Goal: Transaction & Acquisition: Purchase product/service

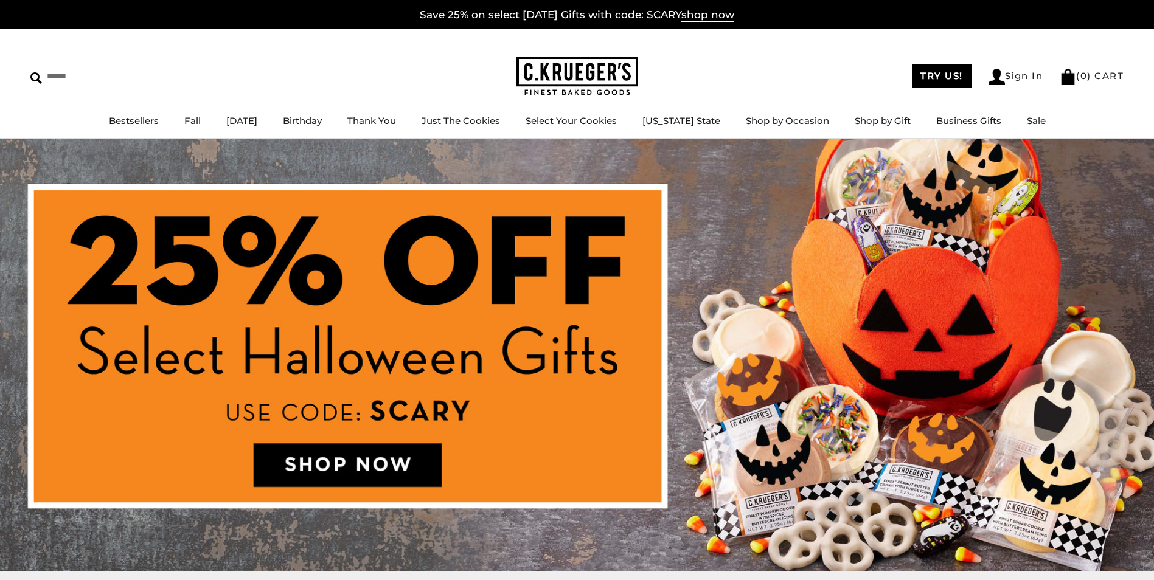
click at [371, 460] on img at bounding box center [577, 355] width 1154 height 433
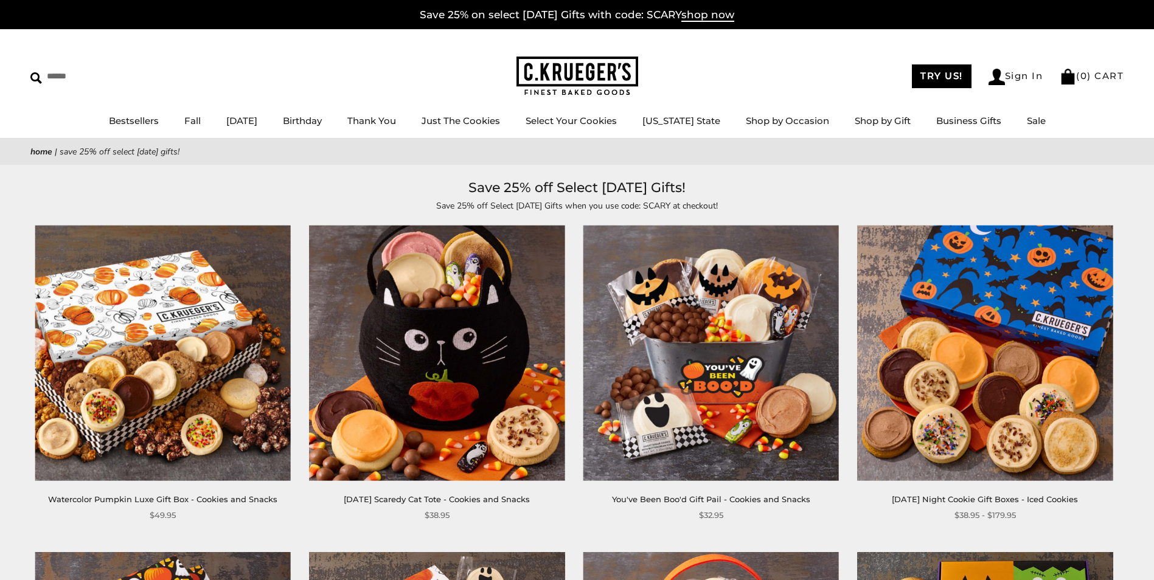
click at [716, 386] on img at bounding box center [711, 354] width 256 height 256
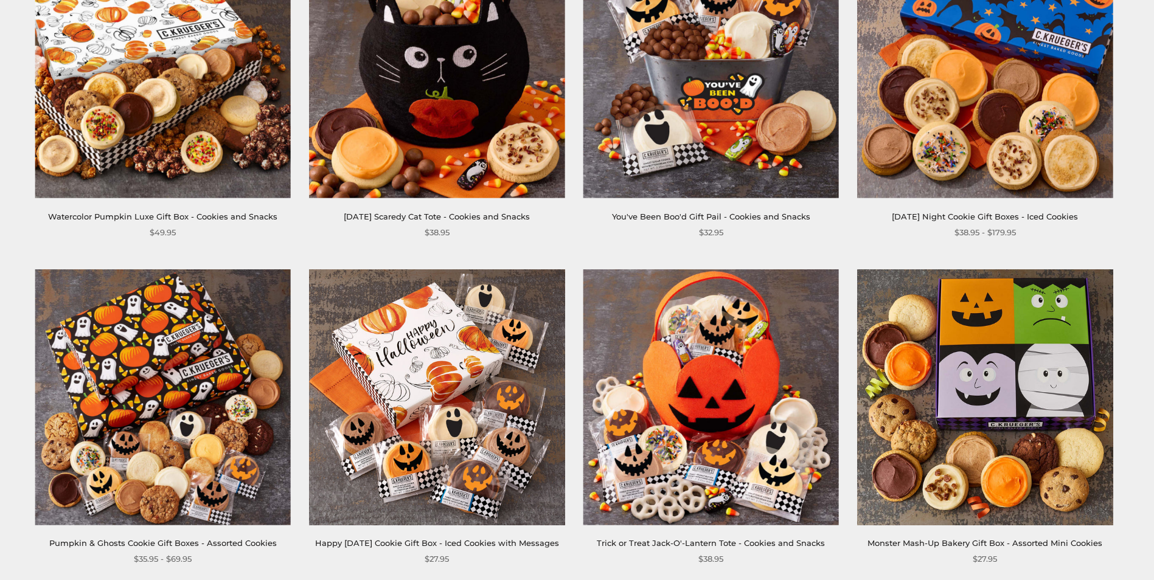
scroll to position [304, 0]
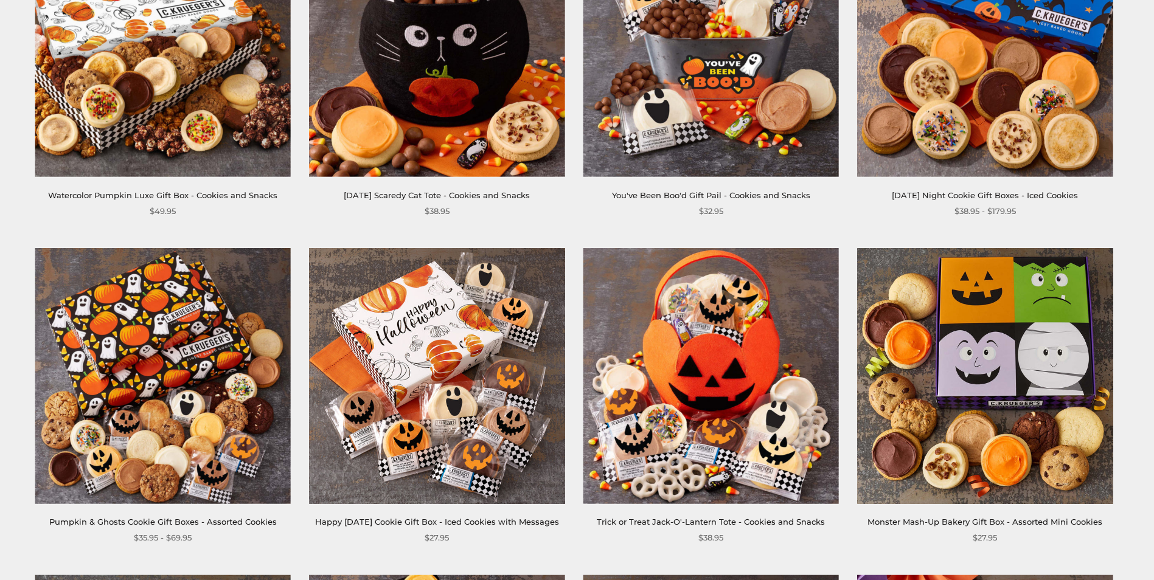
click at [695, 385] on img at bounding box center [711, 376] width 256 height 256
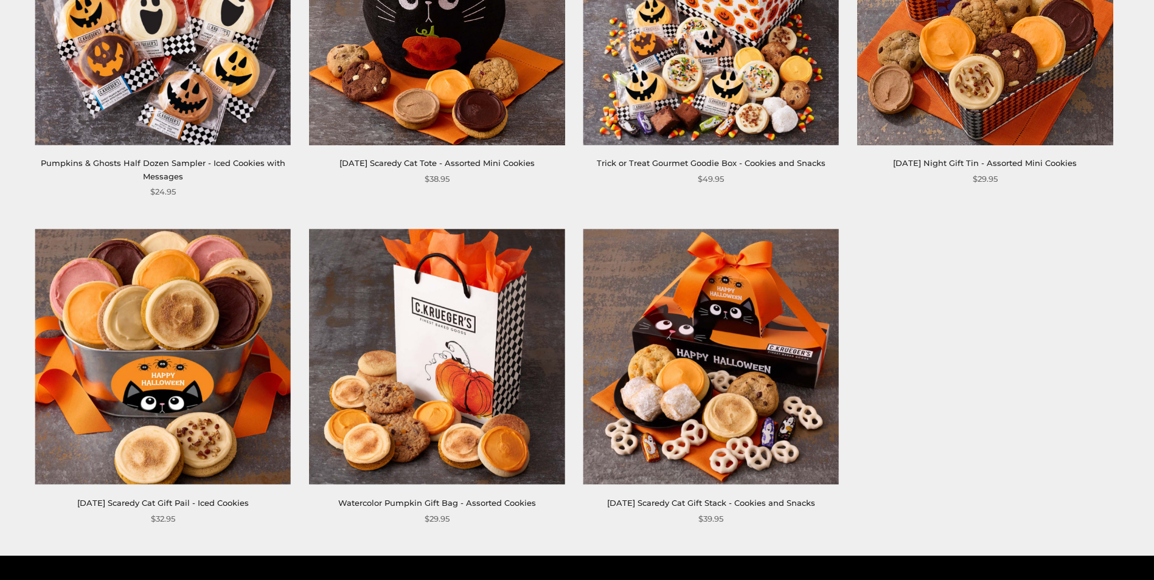
scroll to position [1339, 0]
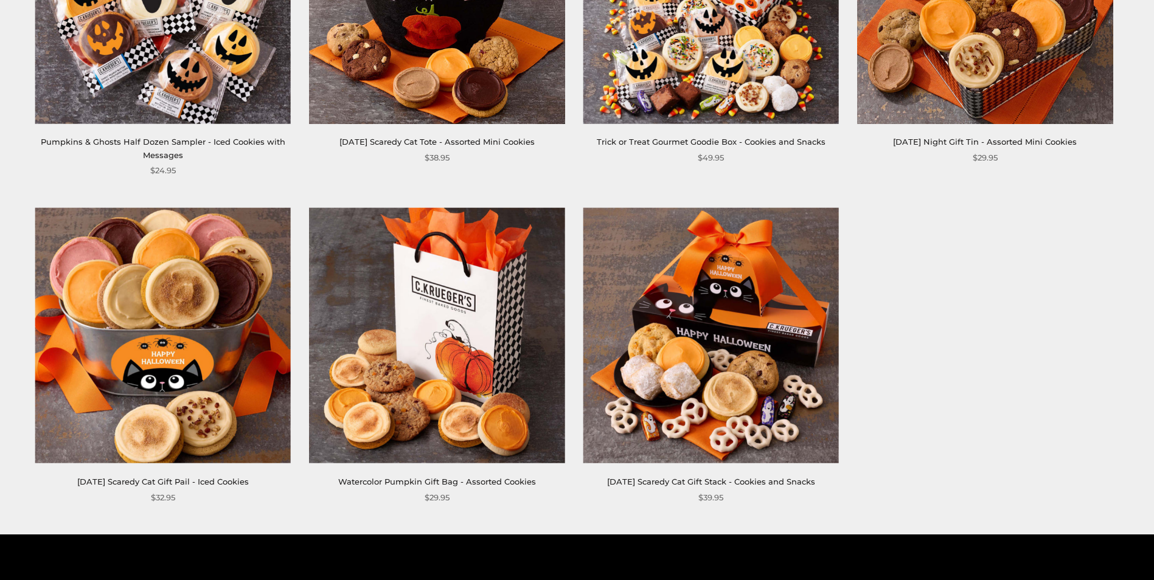
click at [692, 384] on img at bounding box center [711, 336] width 256 height 256
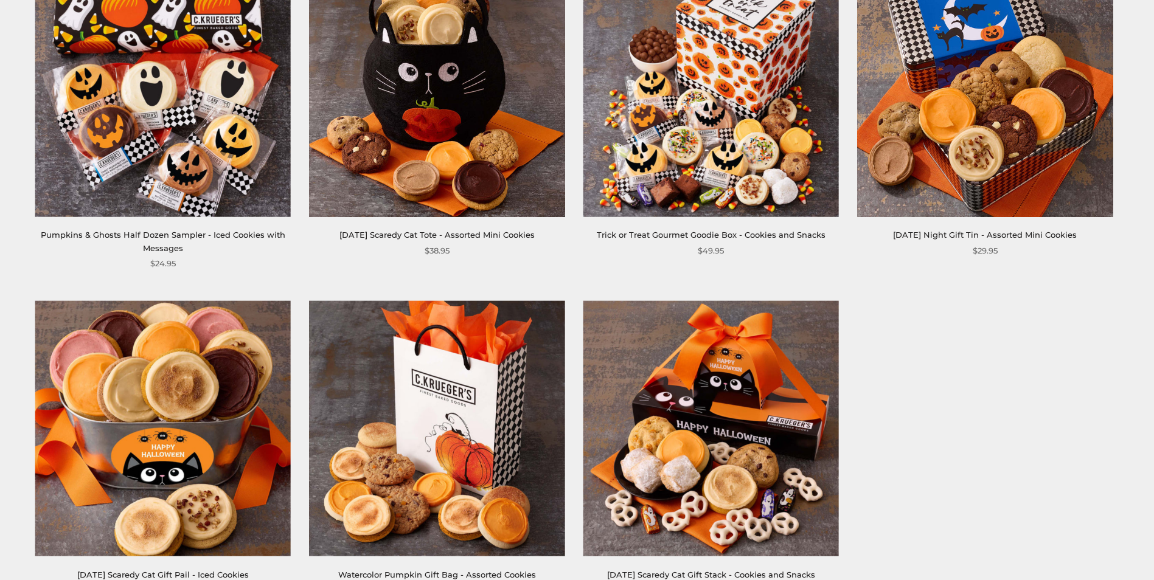
scroll to position [1217, 0]
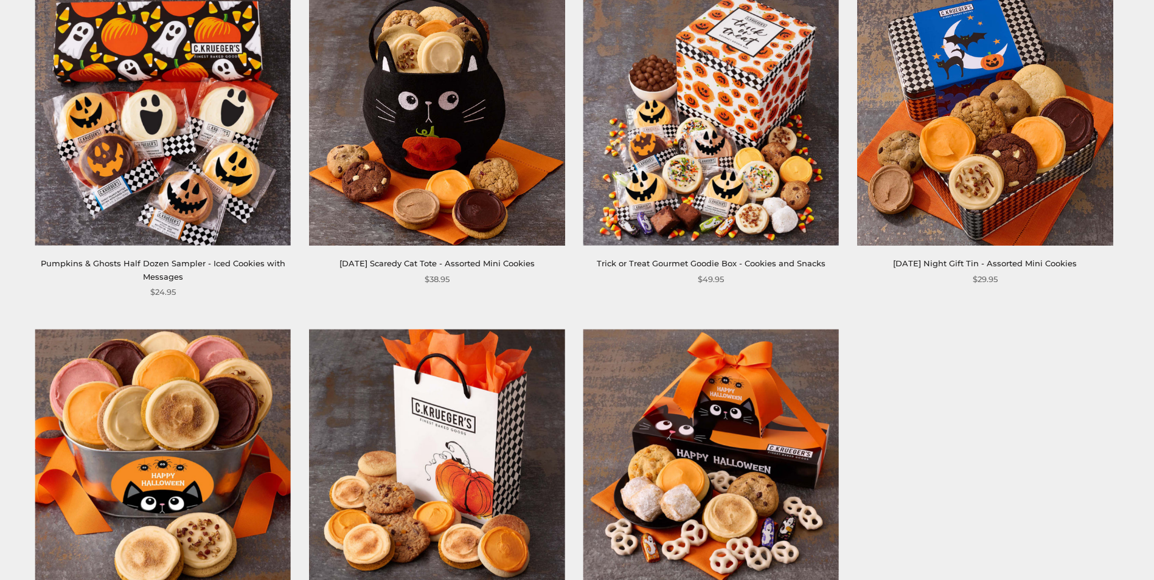
click at [163, 265] on link "Pumpkins & Ghosts Half Dozen Sampler - Iced Cookies with Messages" at bounding box center [163, 270] width 245 height 23
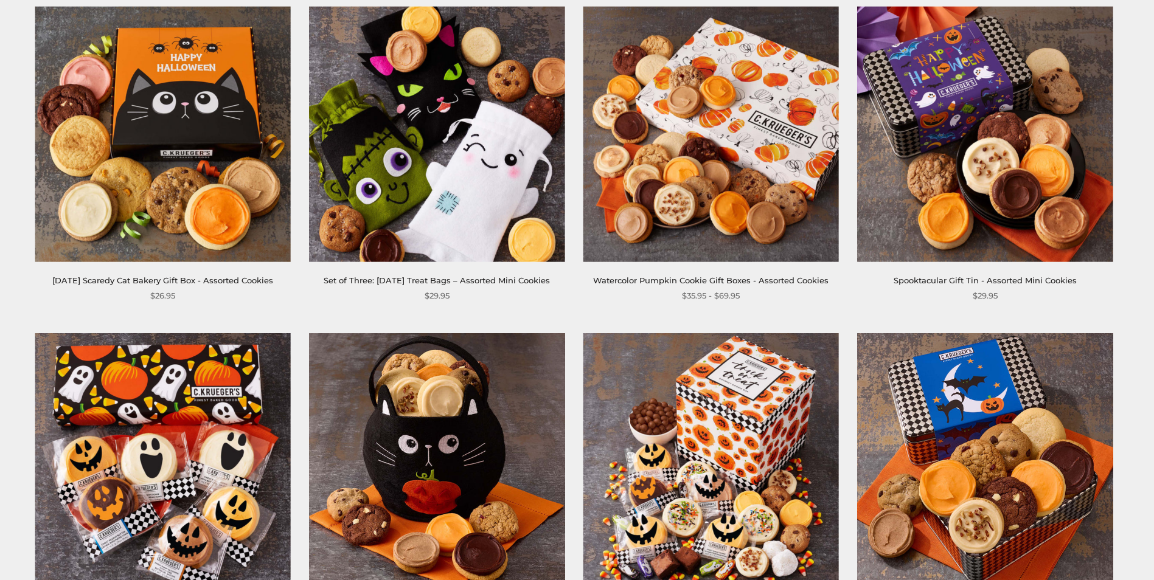
scroll to position [852, 0]
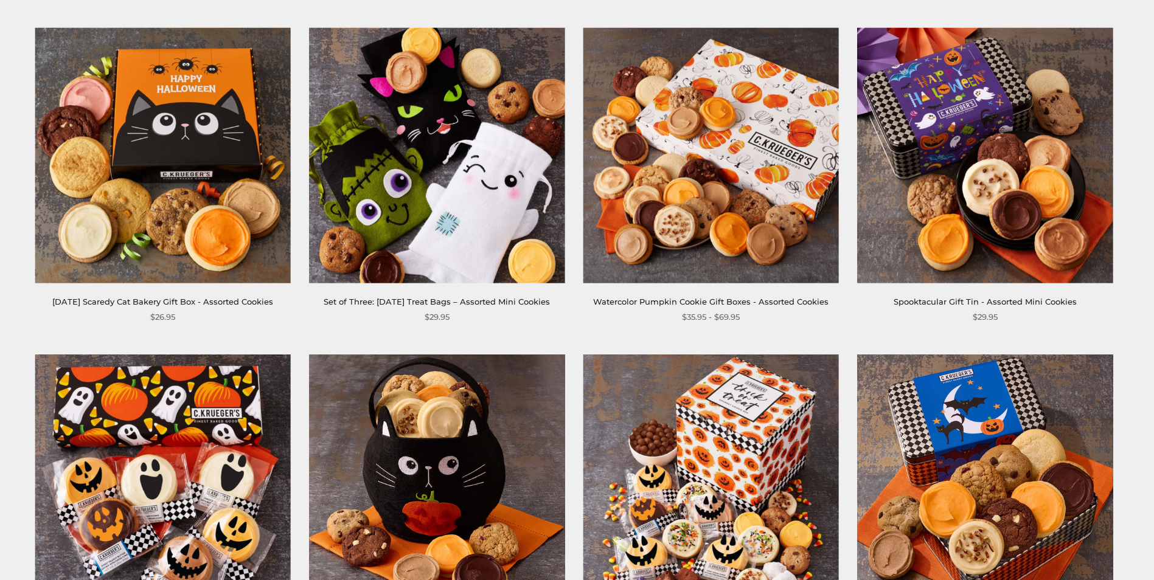
click at [426, 299] on link "Set of Three: [DATE] Treat Bags – Assorted Mini Cookies" at bounding box center [437, 302] width 226 height 10
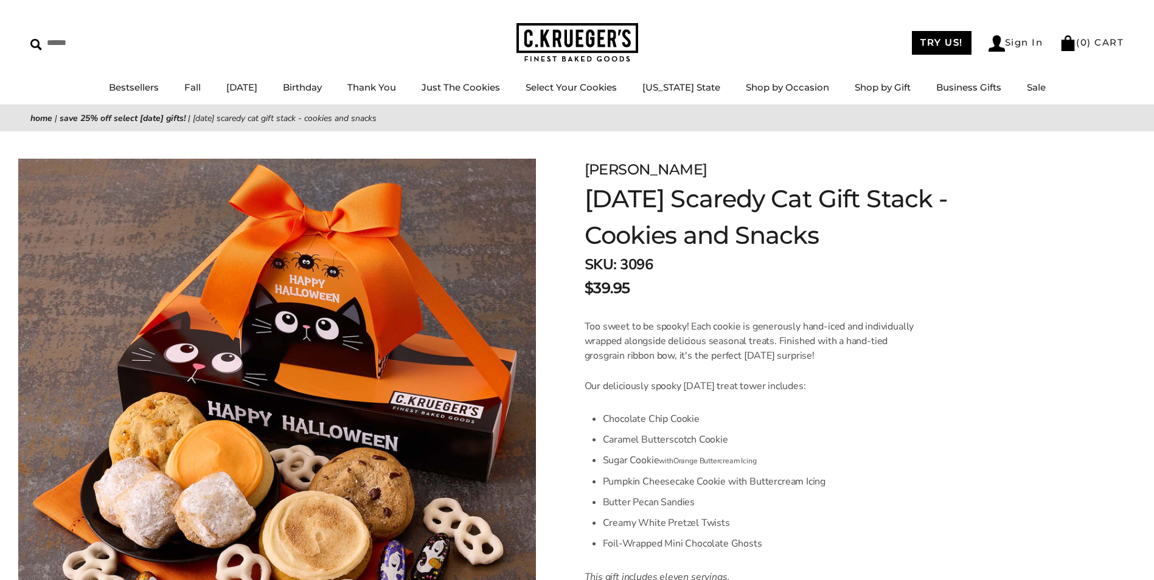
scroll to position [61, 0]
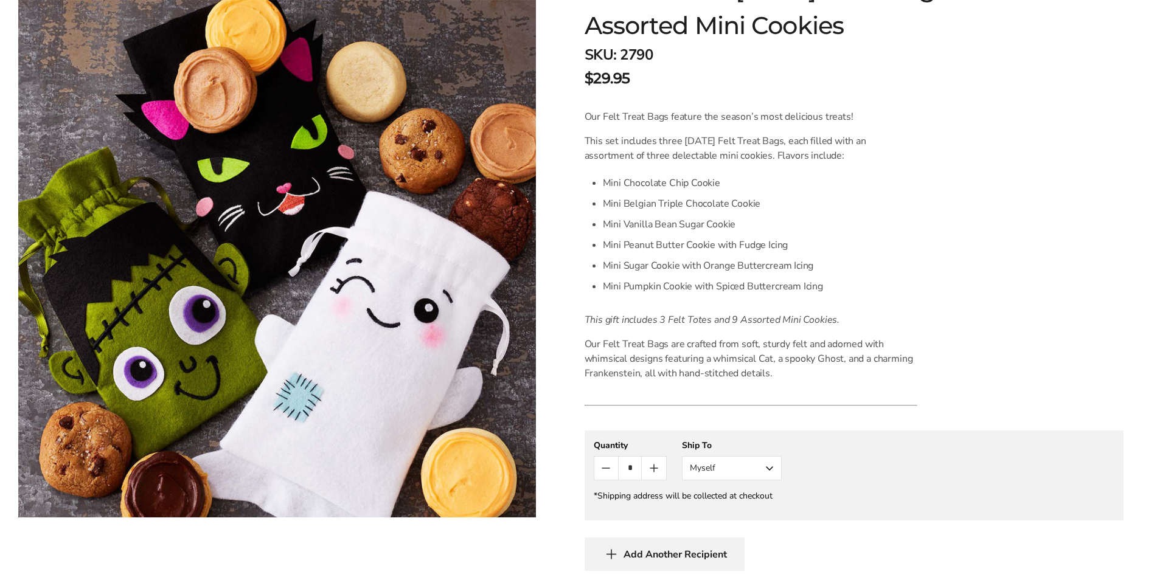
scroll to position [304, 0]
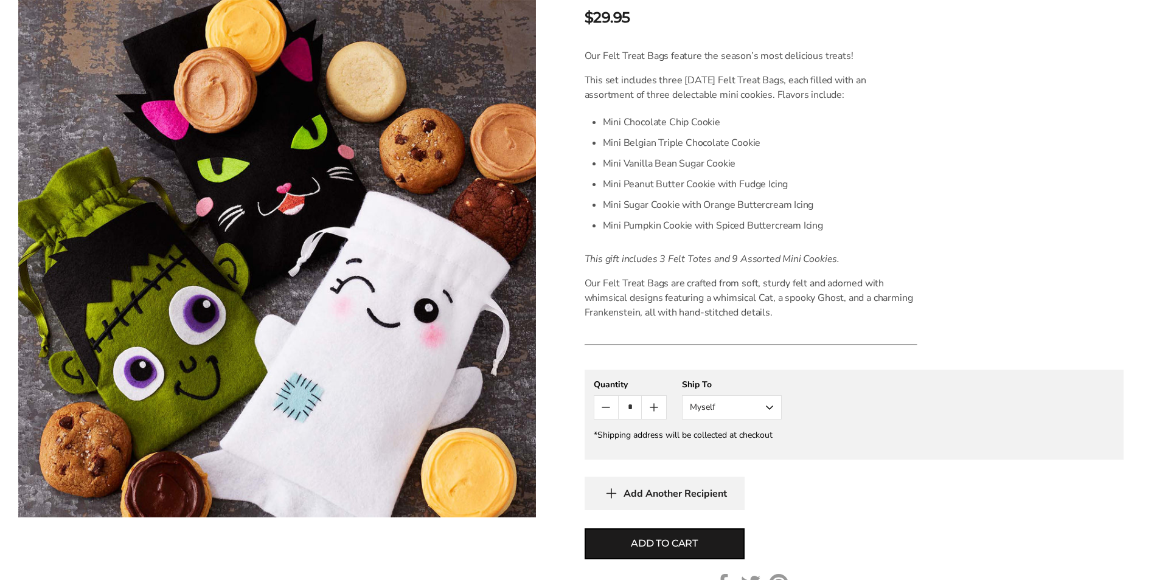
click at [775, 409] on button "Myself" at bounding box center [732, 408] width 100 height 24
click at [751, 453] on button "Other Recipient" at bounding box center [732, 453] width 99 height 22
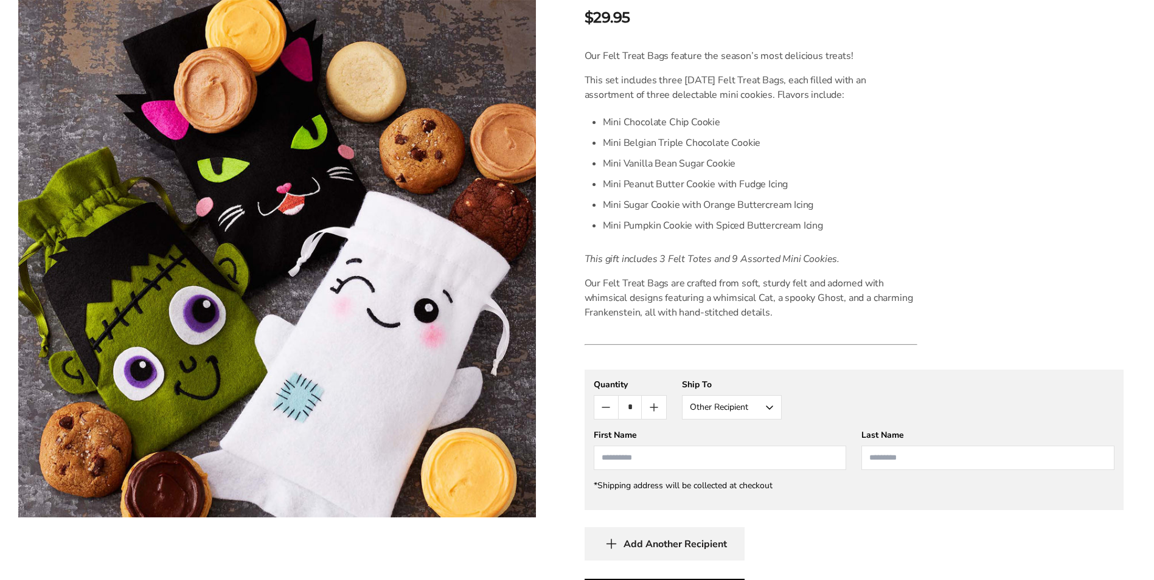
click at [692, 461] on input "First Name" at bounding box center [720, 458] width 253 height 24
type input "**********"
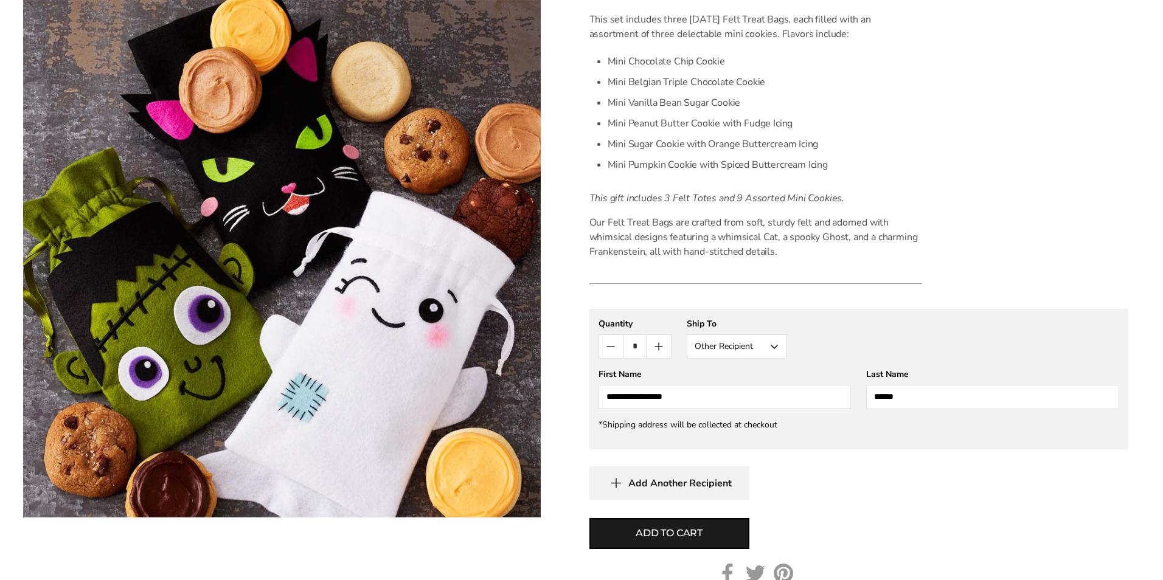
scroll to position [426, 0]
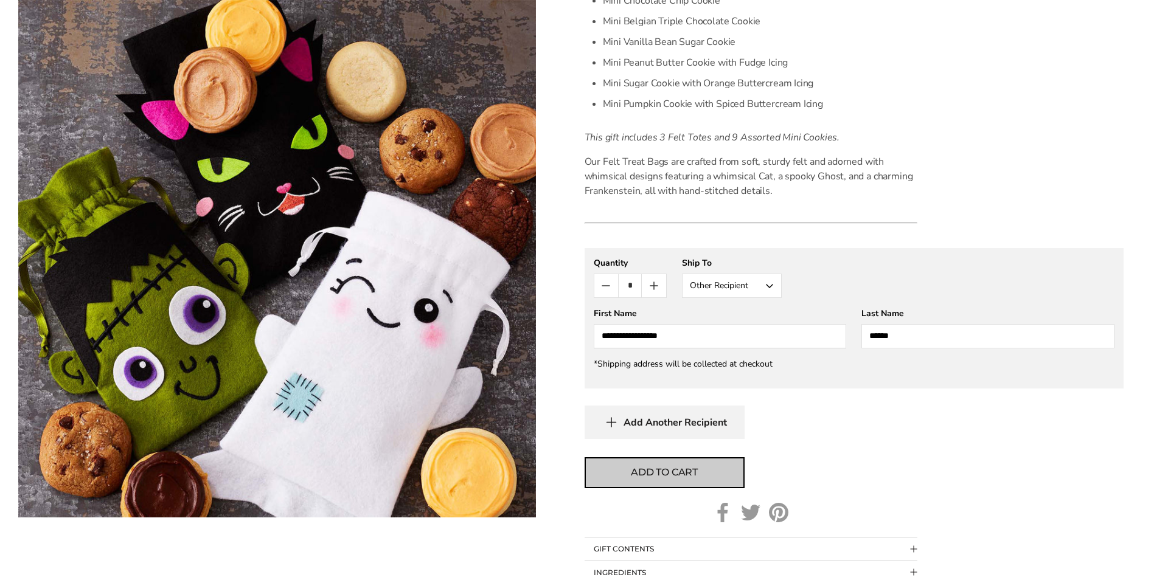
type input "******"
click at [633, 473] on span "Add to cart" at bounding box center [664, 472] width 67 height 15
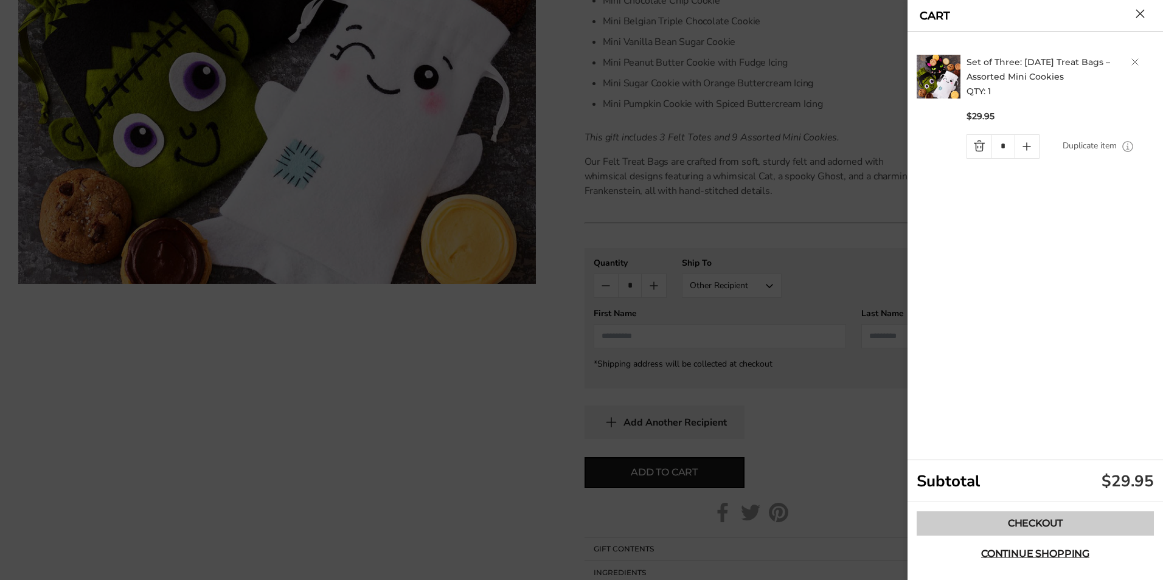
click at [1025, 520] on link "Checkout" at bounding box center [1035, 524] width 237 height 24
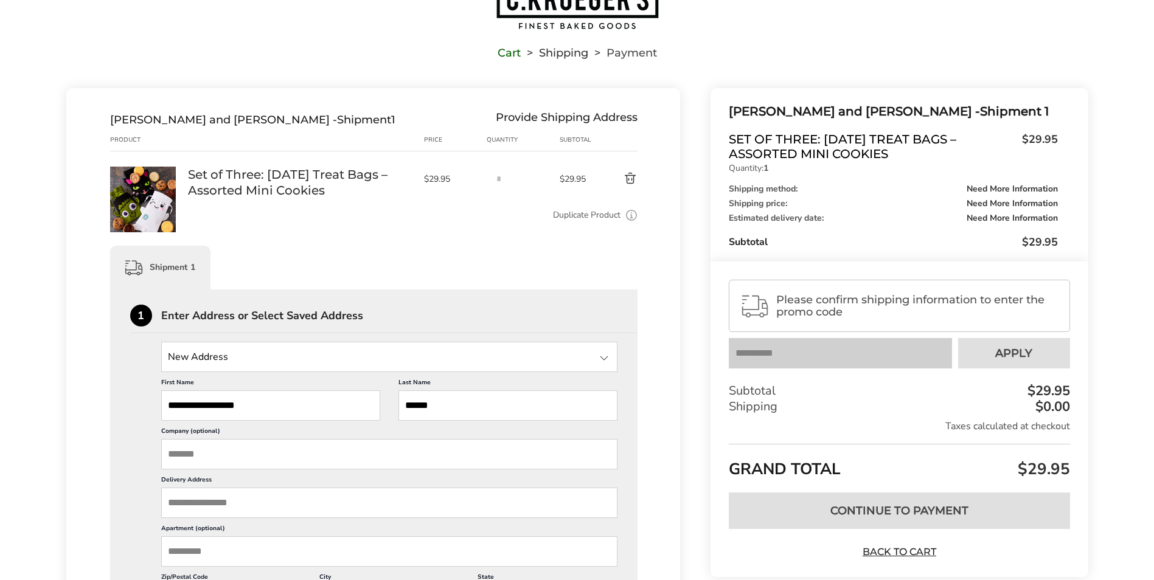
scroll to position [122, 0]
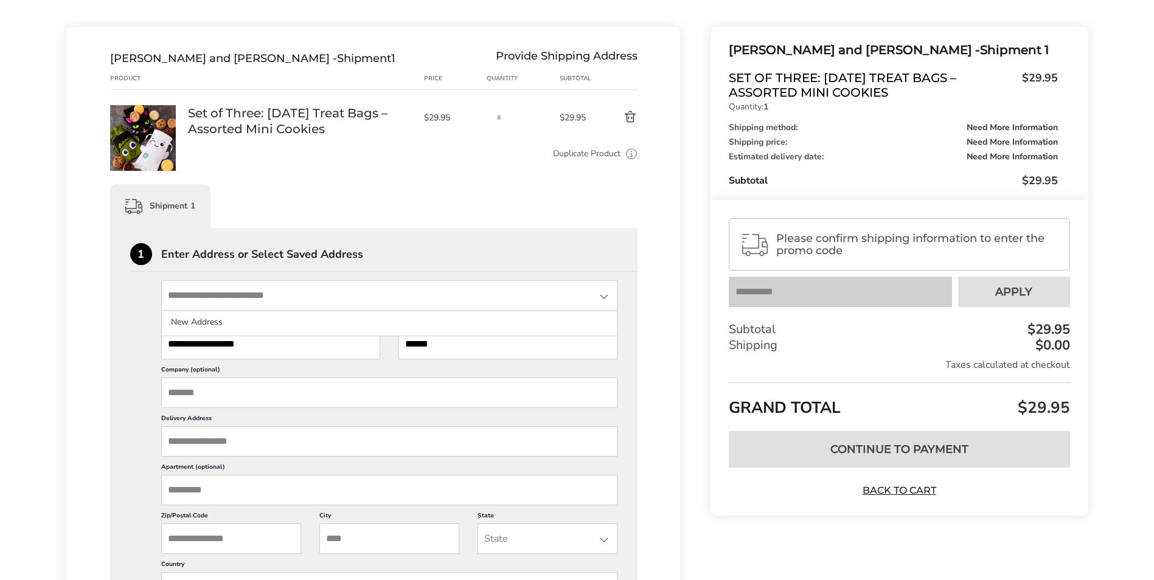
click at [261, 297] on input "State" at bounding box center [389, 296] width 457 height 30
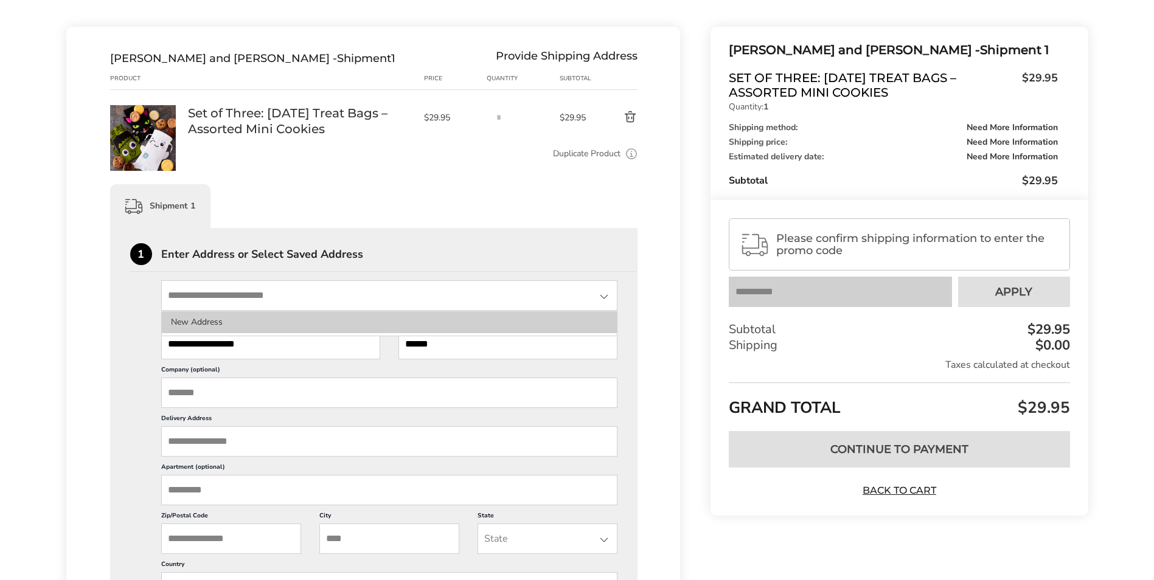
click at [221, 319] on li "New Address" at bounding box center [390, 323] width 456 height 22
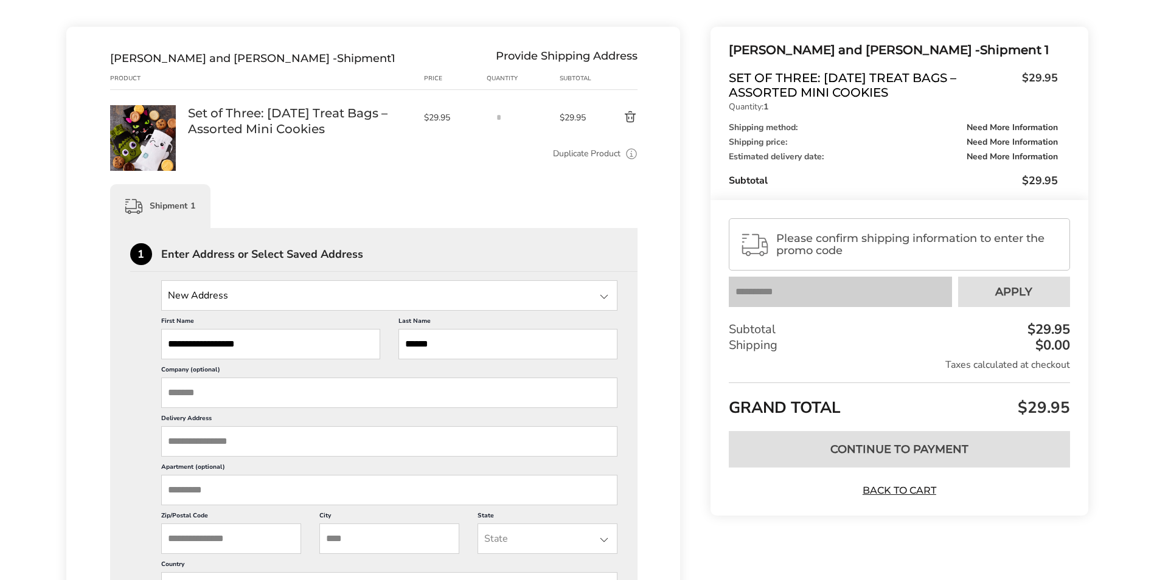
click at [232, 442] on input "Delivery Address" at bounding box center [389, 442] width 457 height 30
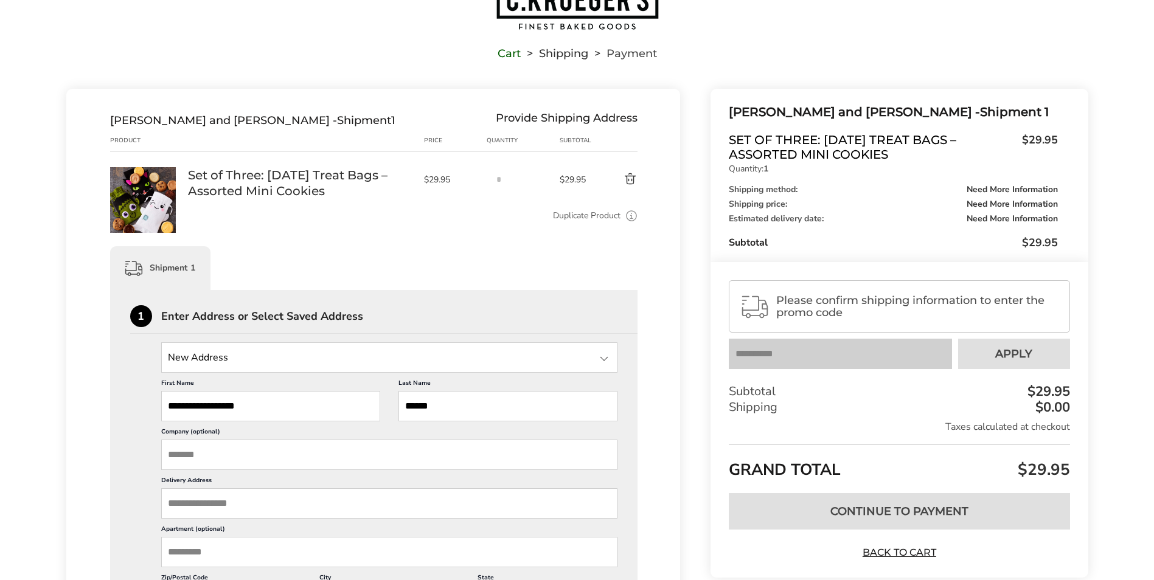
scroll to position [0, 0]
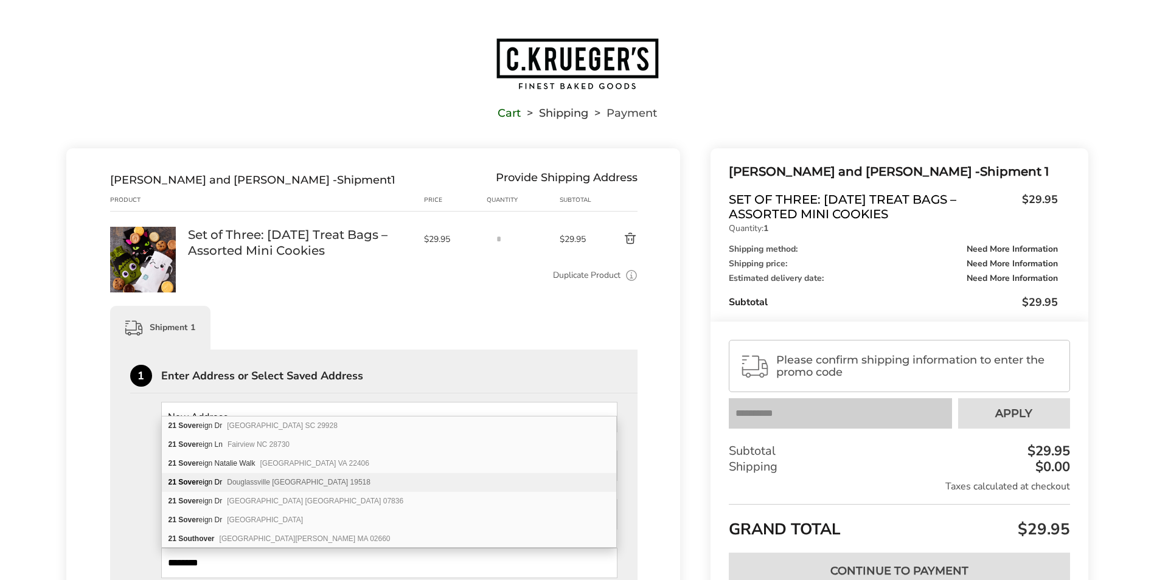
click at [273, 488] on div "21 Sover eign Dr Douglassville PA 19518" at bounding box center [389, 482] width 455 height 19
type input "**********"
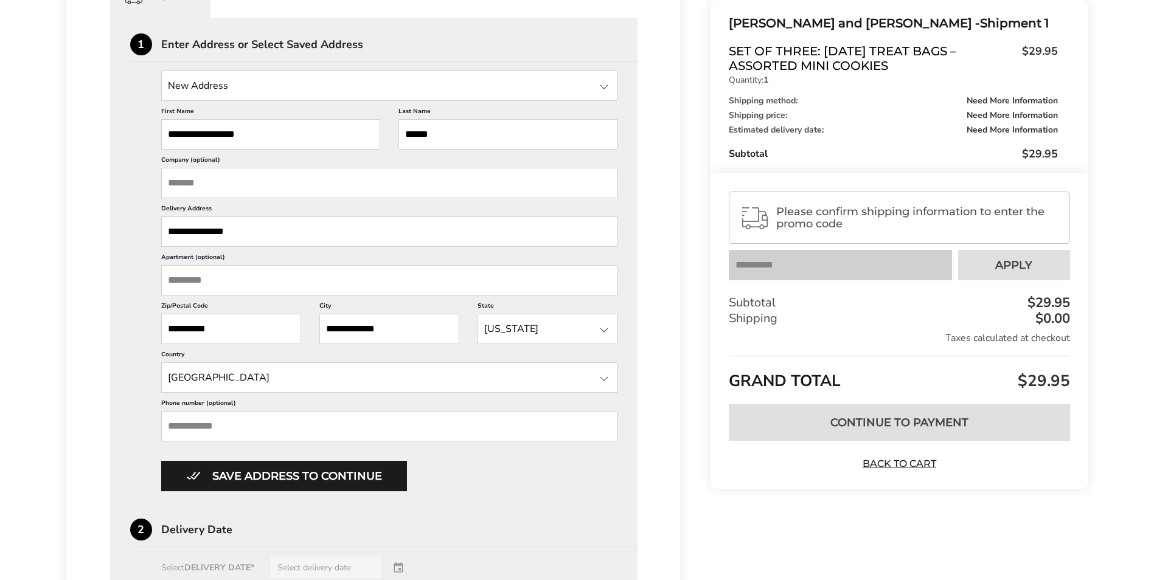
scroll to position [365, 0]
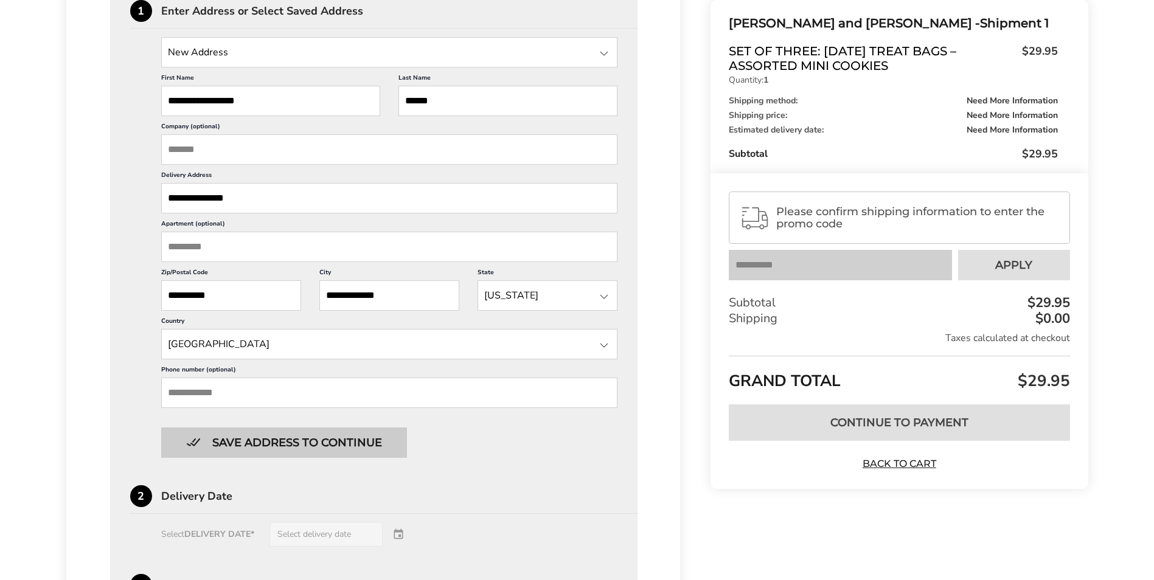
click at [267, 445] on button "Save address to continue" at bounding box center [284, 443] width 246 height 30
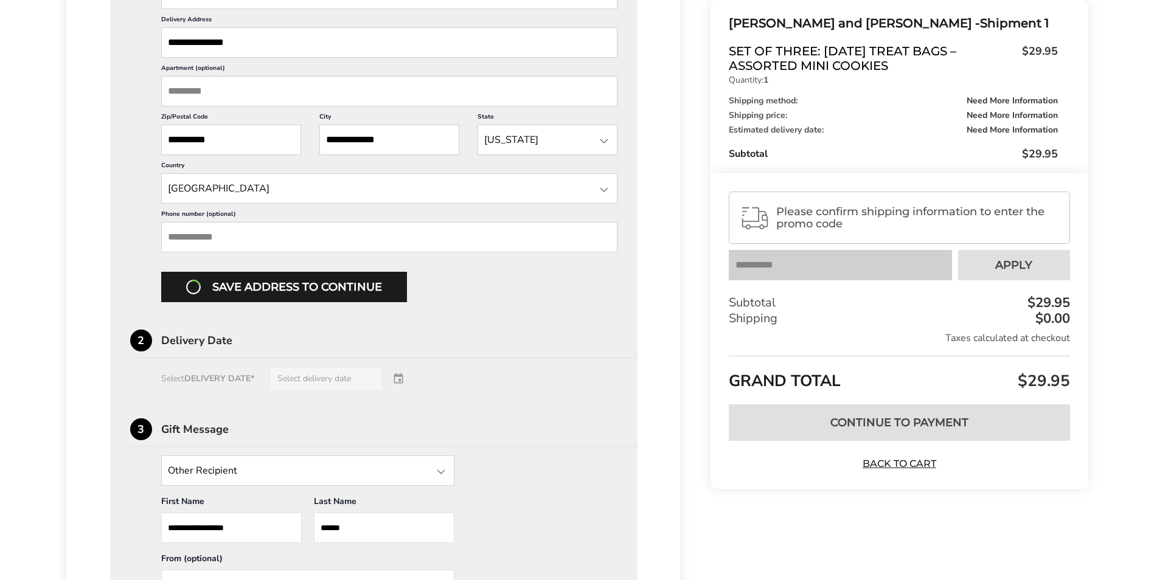
scroll to position [548, 0]
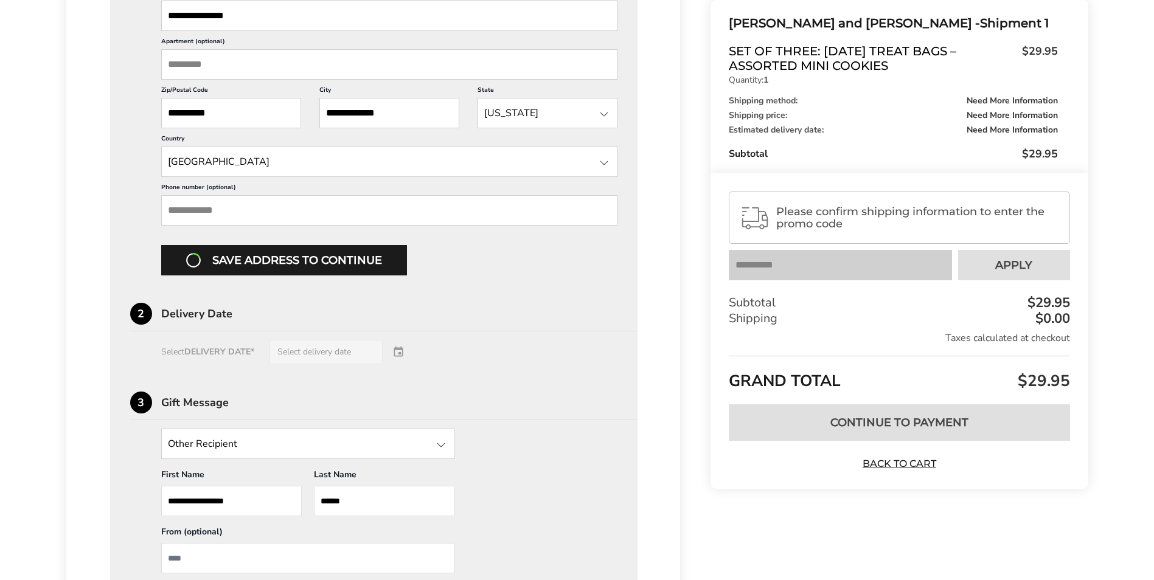
click at [186, 355] on div "Select DELIVERY DATE* Select delivery date" at bounding box center [374, 352] width 488 height 24
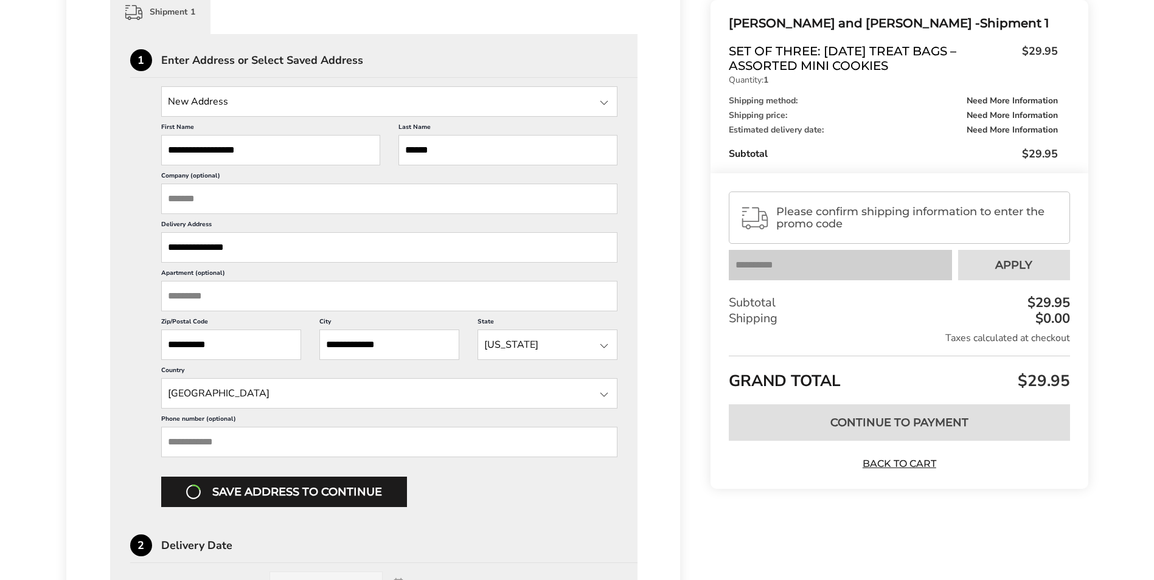
scroll to position [304, 0]
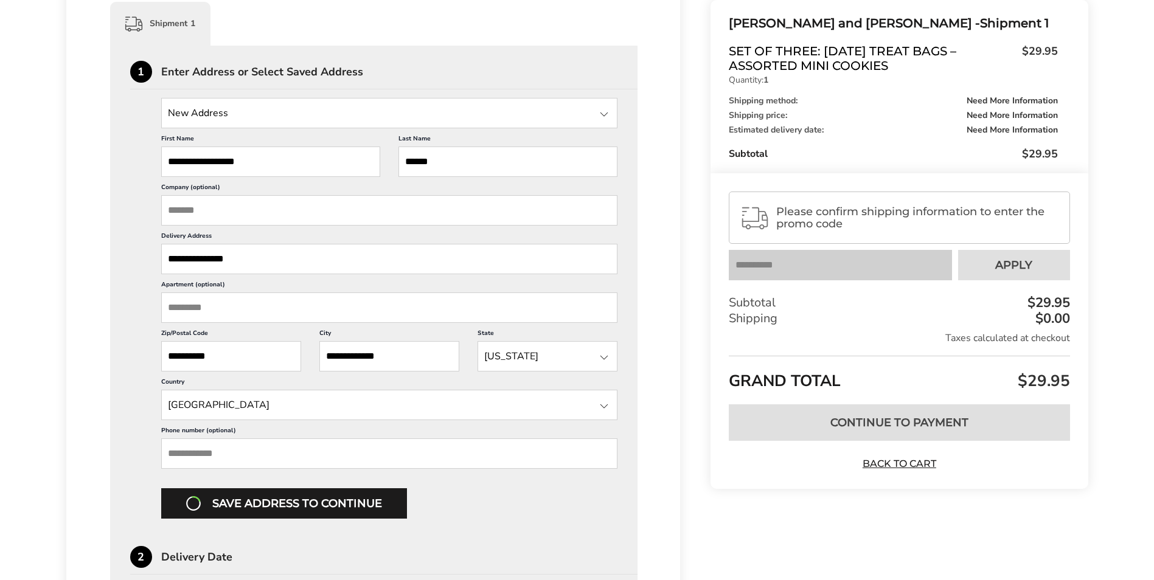
click at [308, 265] on input "**********" at bounding box center [389, 259] width 457 height 30
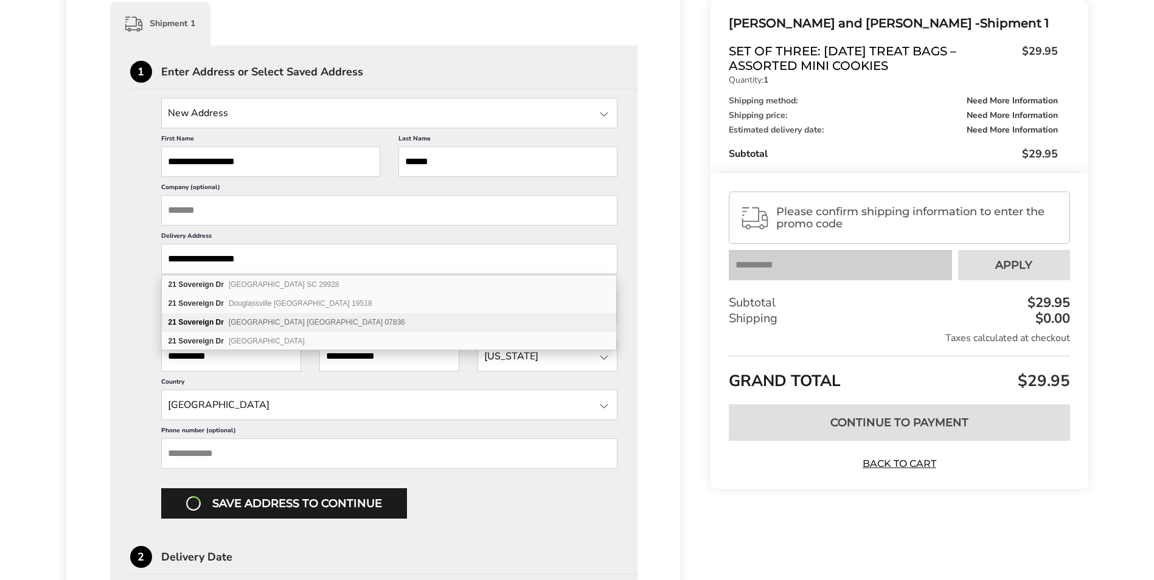
type input "**********"
click at [132, 267] on div "**********" at bounding box center [374, 308] width 488 height 421
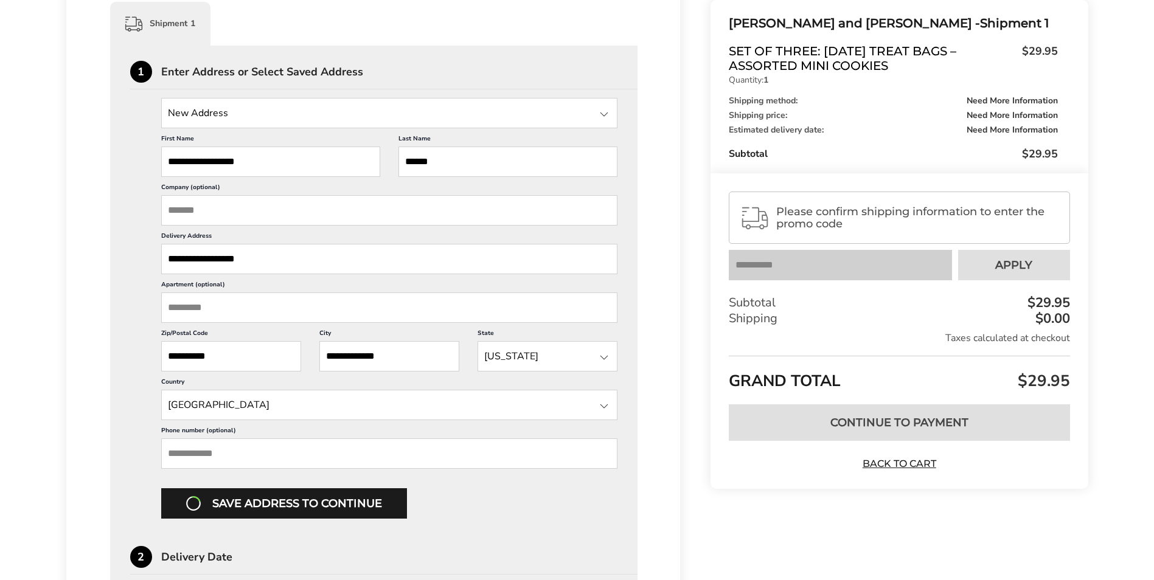
click at [241, 361] on input "**********" at bounding box center [231, 356] width 140 height 30
type input "*****"
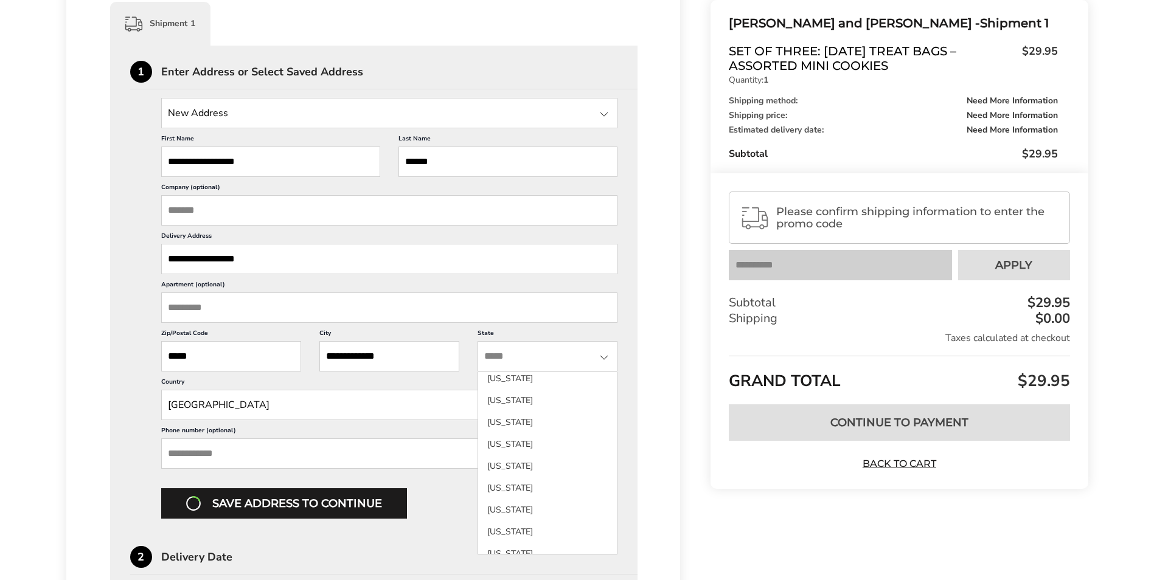
scroll to position [913, 0]
click at [526, 428] on li "[US_STATE]" at bounding box center [547, 421] width 139 height 22
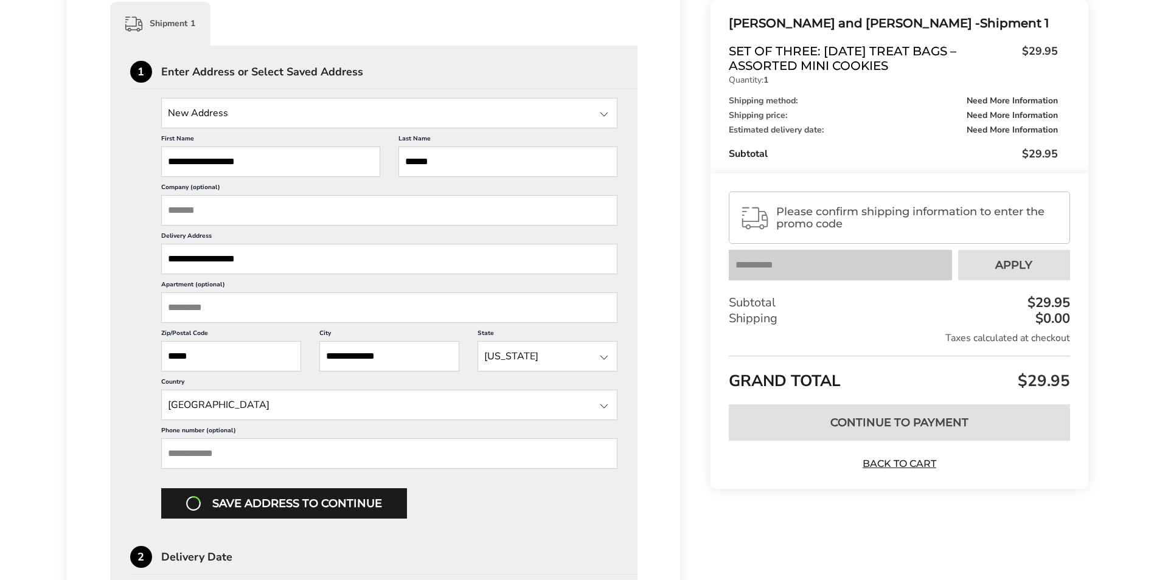
click at [276, 505] on div "Save address to continue" at bounding box center [389, 504] width 457 height 30
click at [276, 504] on div "Save address to continue" at bounding box center [389, 504] width 457 height 30
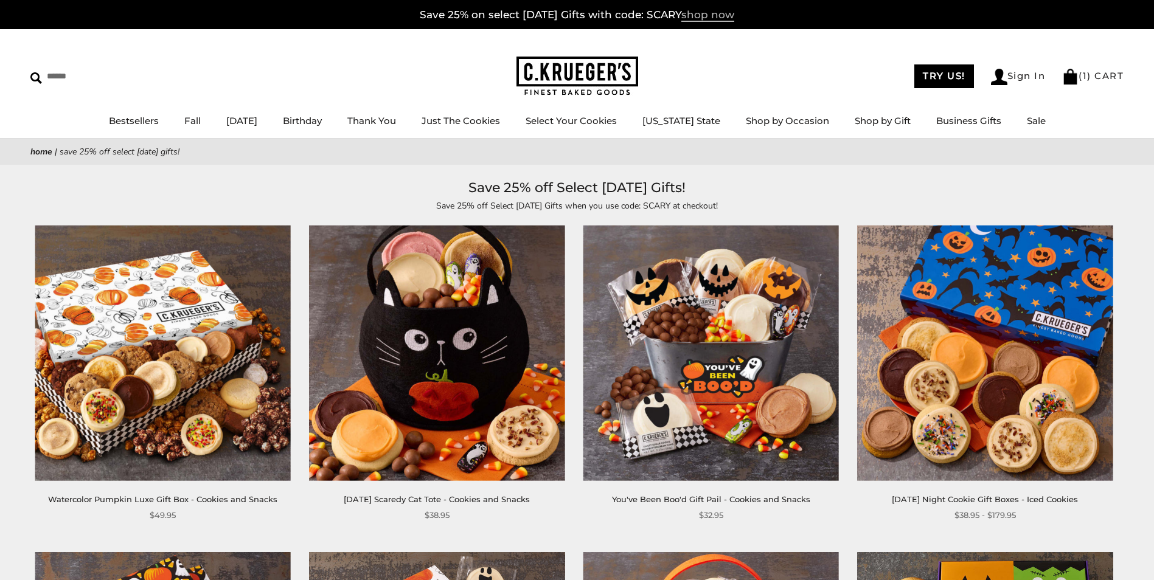
click at [714, 16] on span "shop now" at bounding box center [707, 15] width 53 height 13
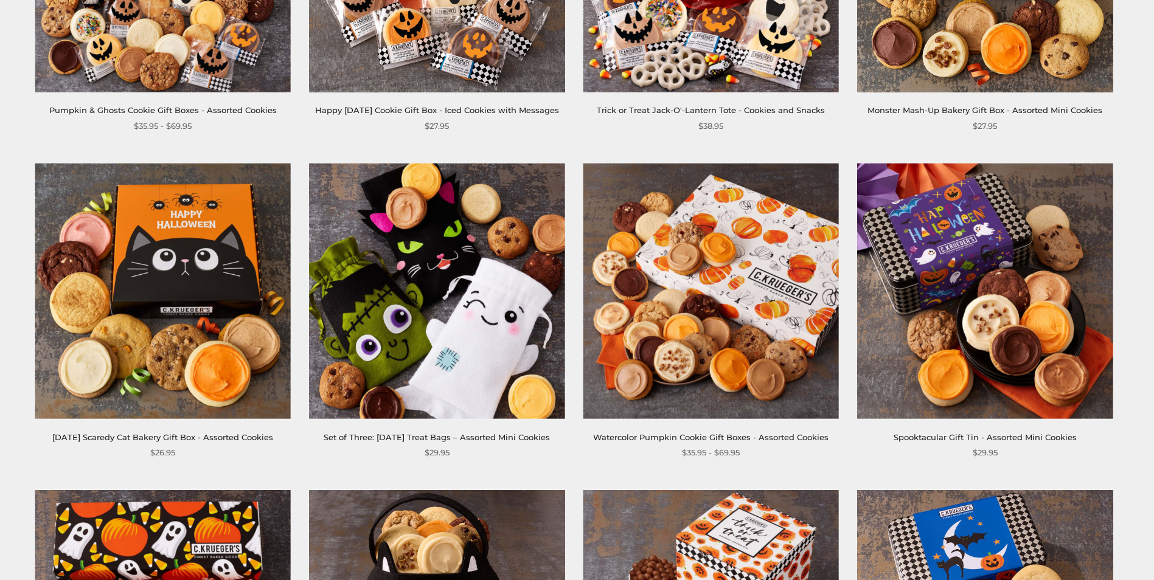
scroll to position [730, 0]
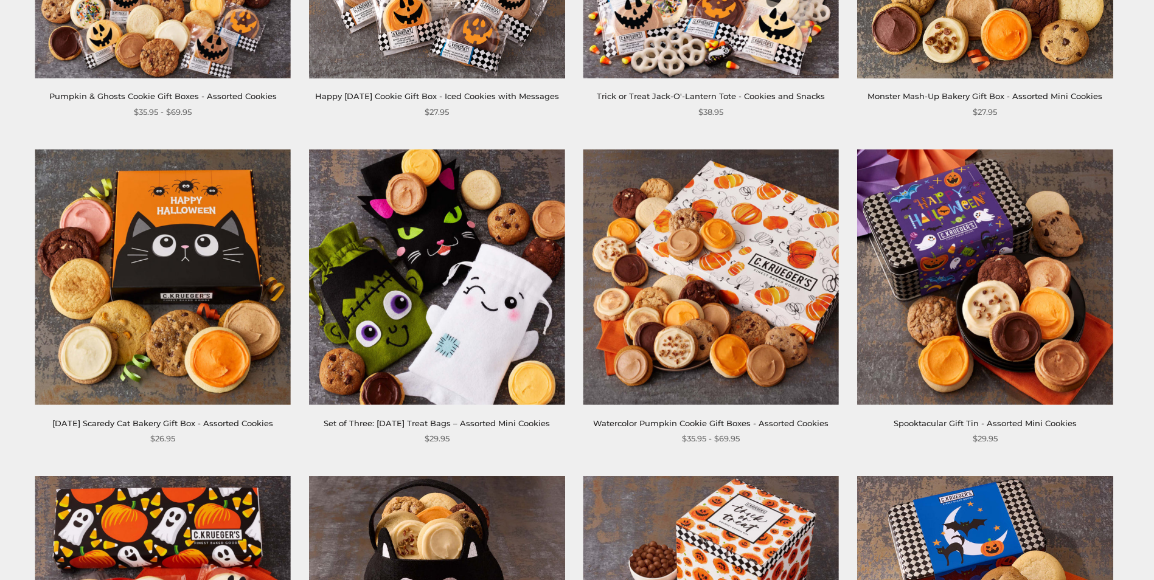
click at [412, 332] on img at bounding box center [437, 277] width 256 height 256
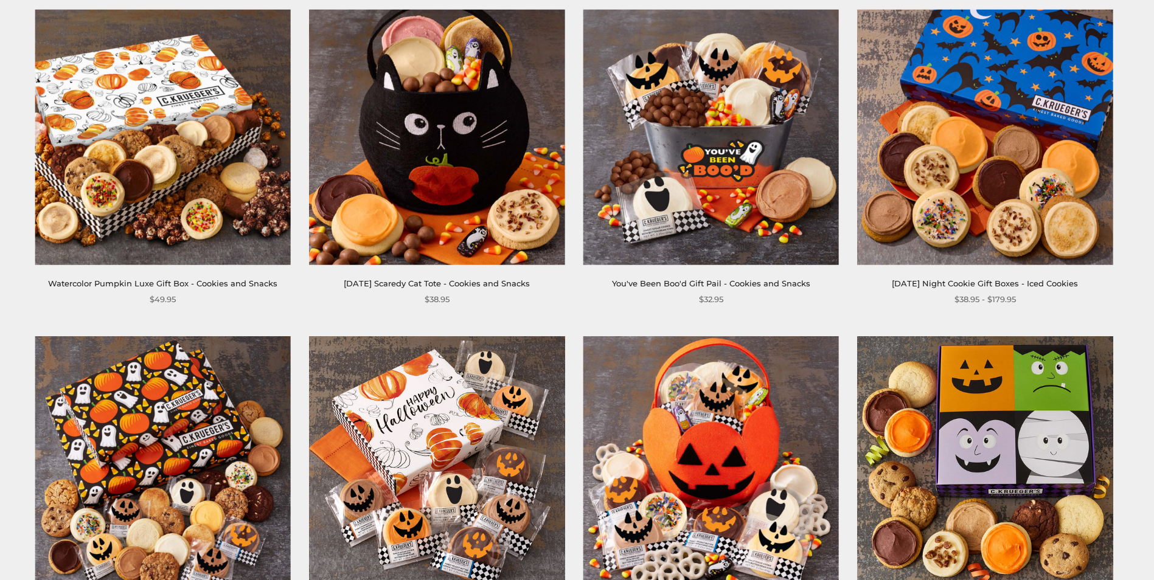
scroll to position [0, 0]
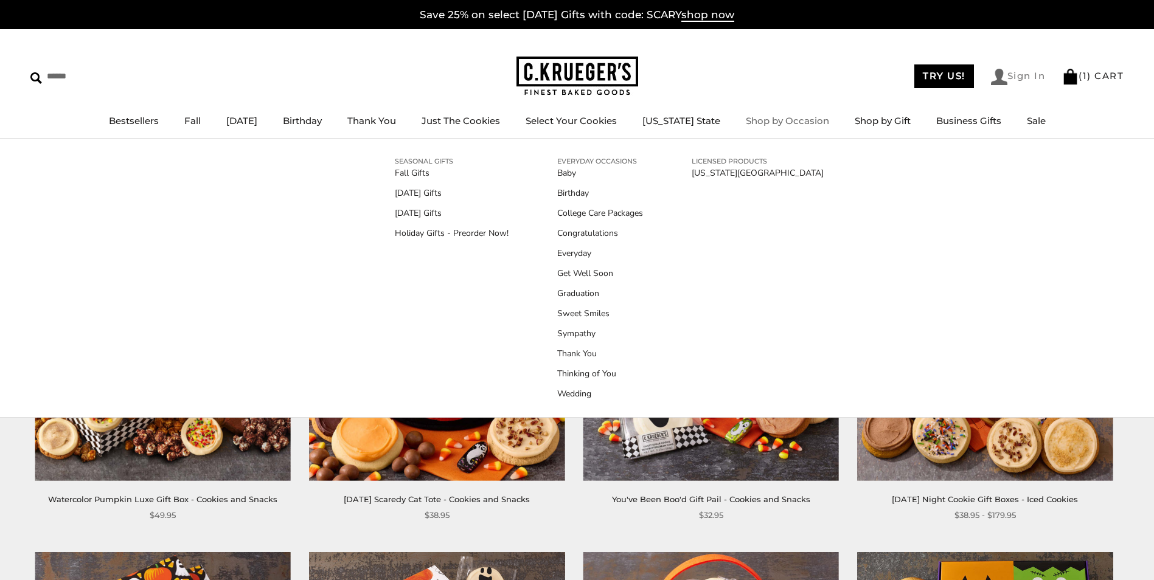
click at [1020, 77] on link "Sign In" at bounding box center [1018, 77] width 55 height 16
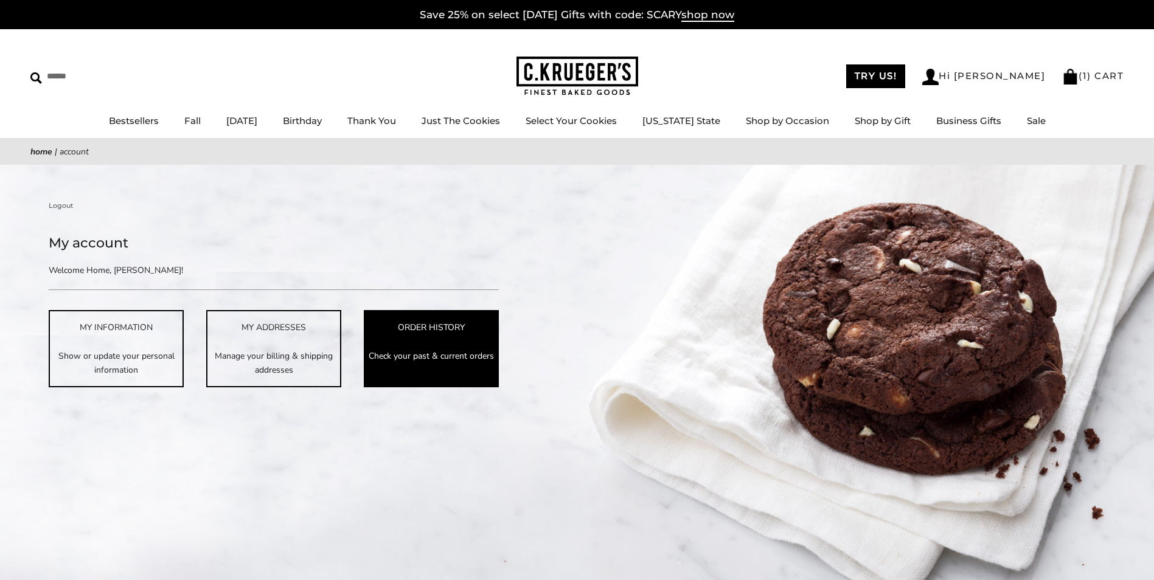
click at [412, 340] on link "ORDER HISTORY Check your past & current orders" at bounding box center [431, 348] width 135 height 77
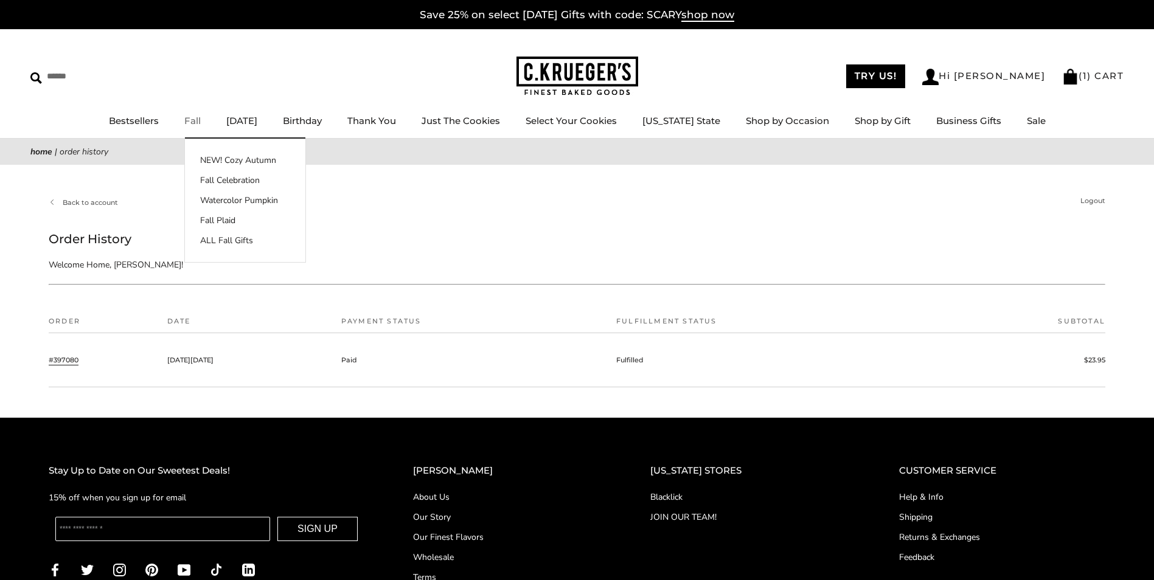
click at [199, 123] on link "Fall" at bounding box center [192, 121] width 16 height 12
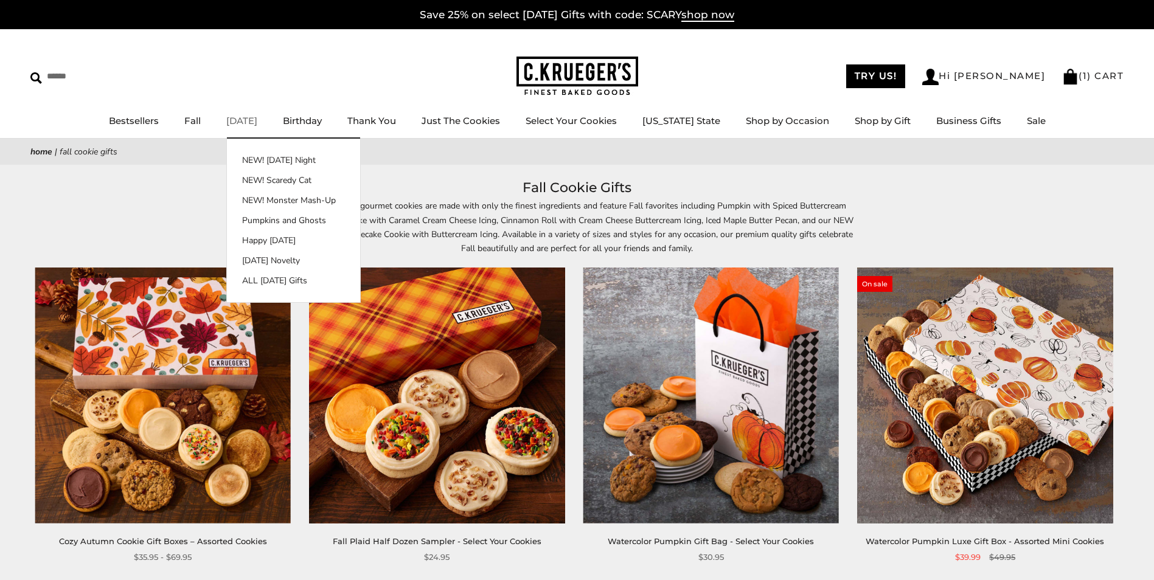
click at [257, 120] on link "[DATE]" at bounding box center [241, 121] width 31 height 12
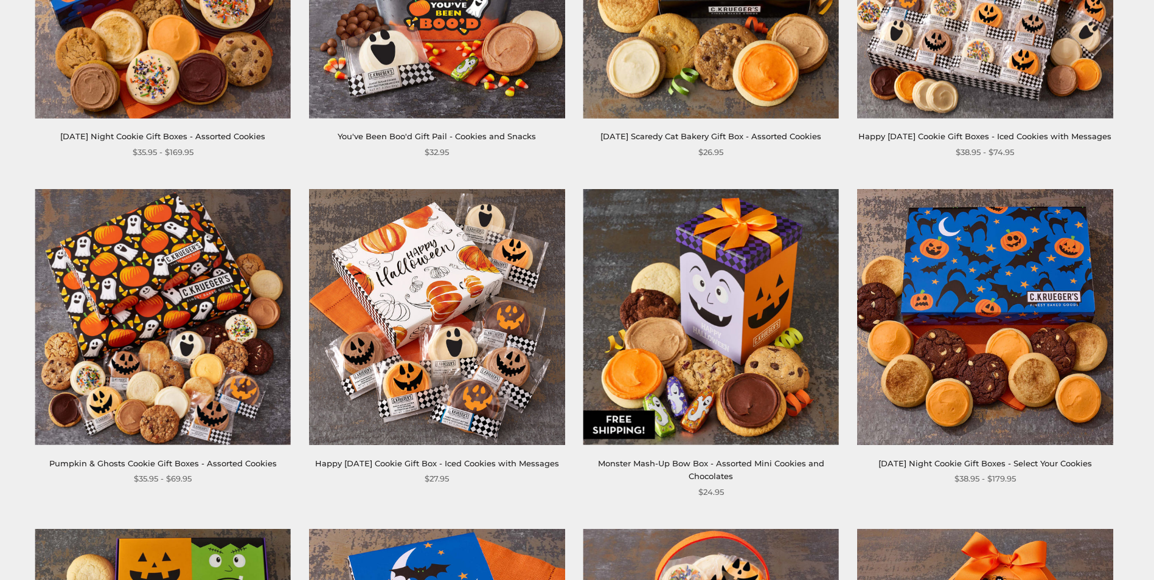
scroll to position [426, 0]
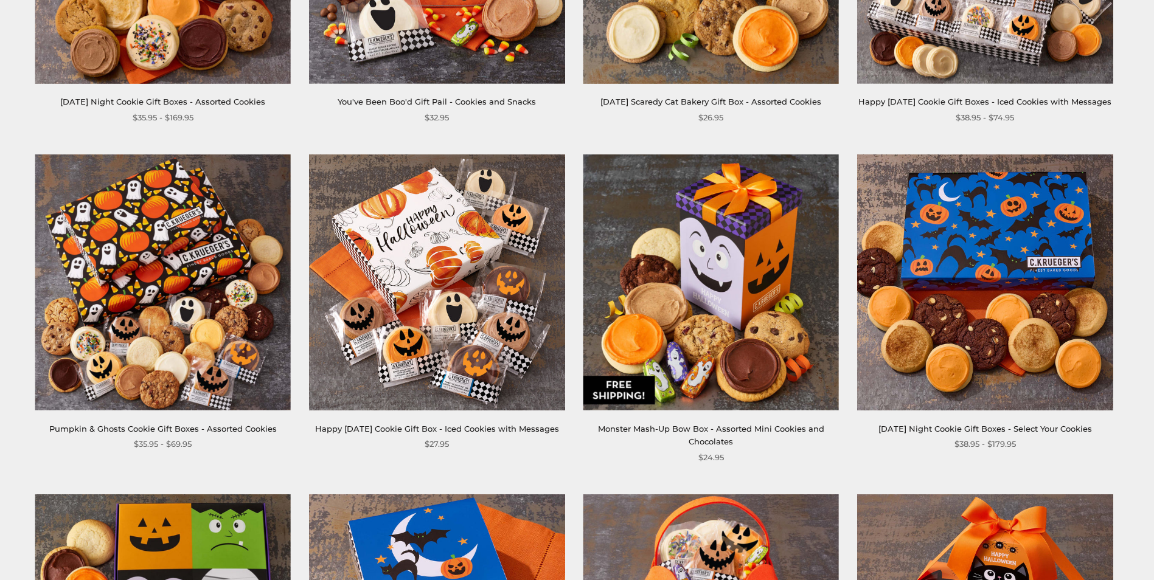
click at [742, 441] on link "Monster Mash-Up Bow Box - Assorted Mini Cookies and Chocolates" at bounding box center [711, 435] width 226 height 23
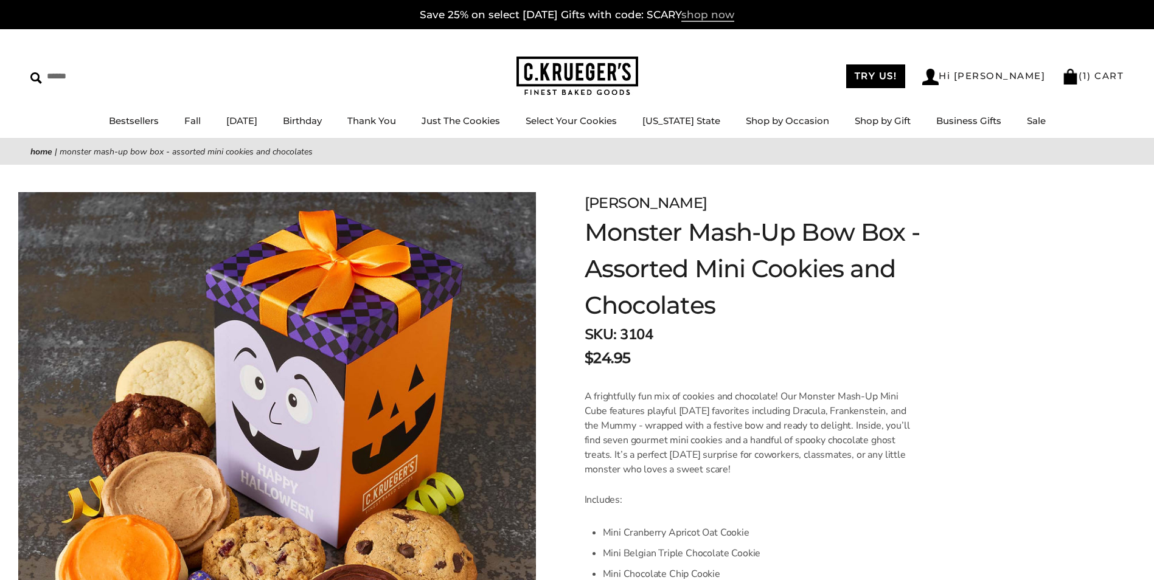
click at [715, 17] on span "shop now" at bounding box center [707, 15] width 53 height 13
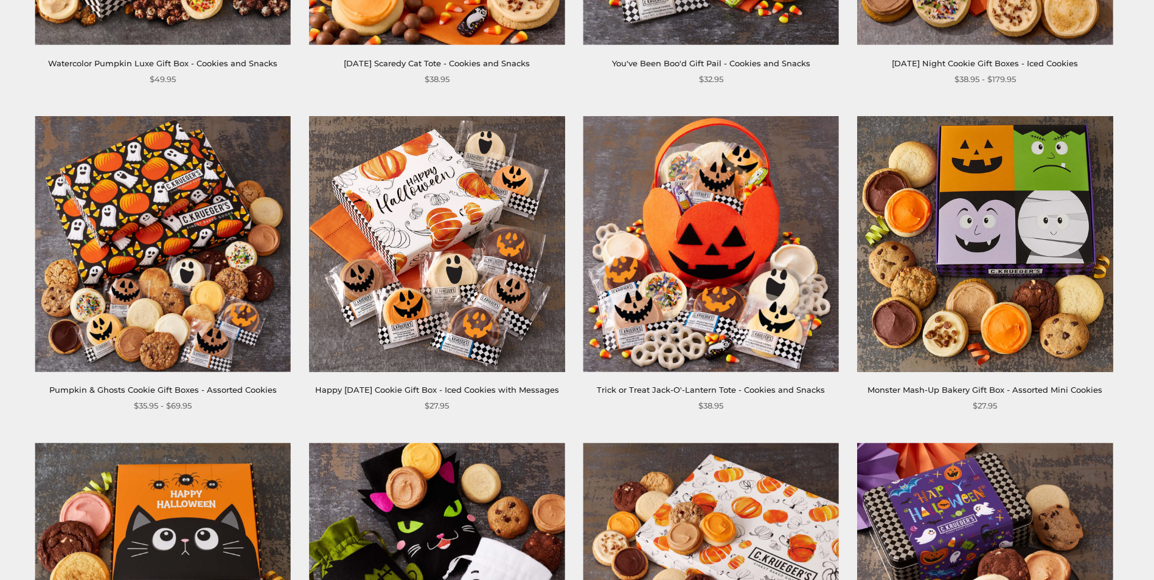
scroll to position [426, 0]
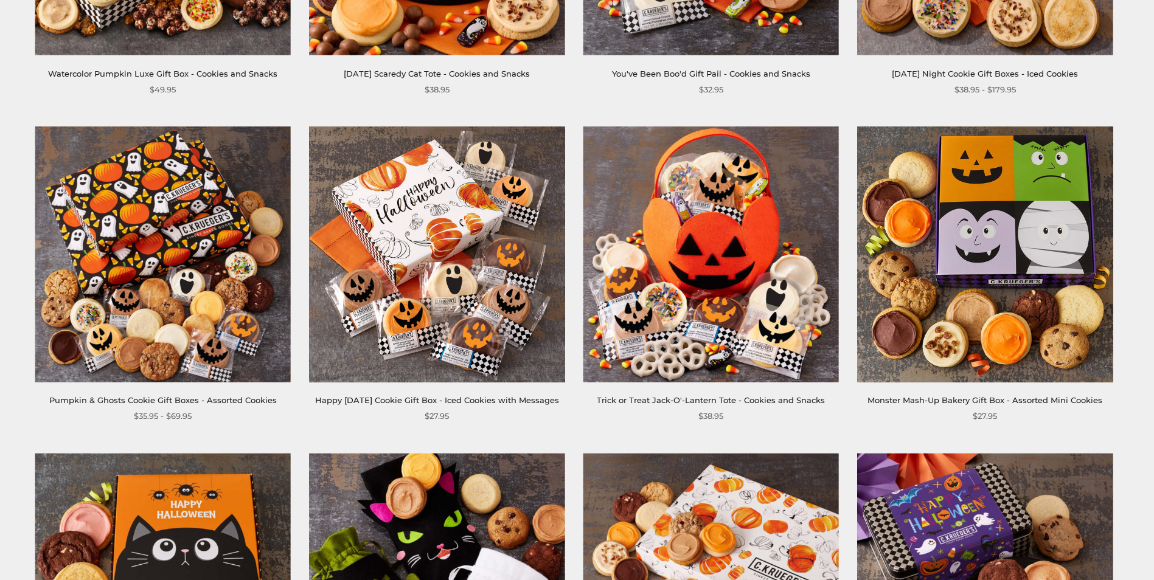
click at [1033, 236] on img at bounding box center [985, 255] width 256 height 256
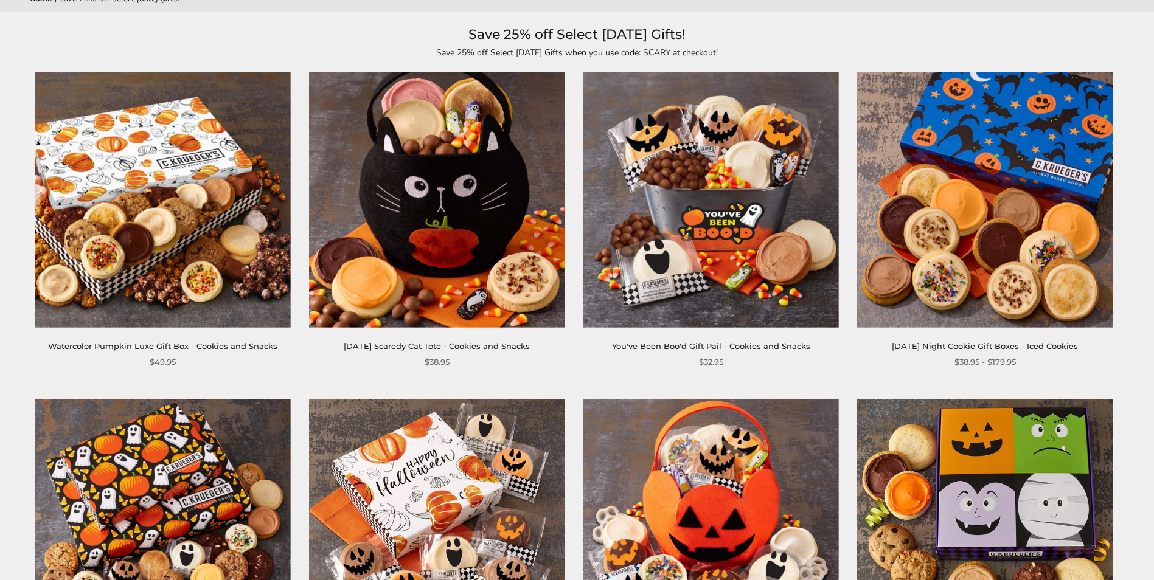
scroll to position [61, 0]
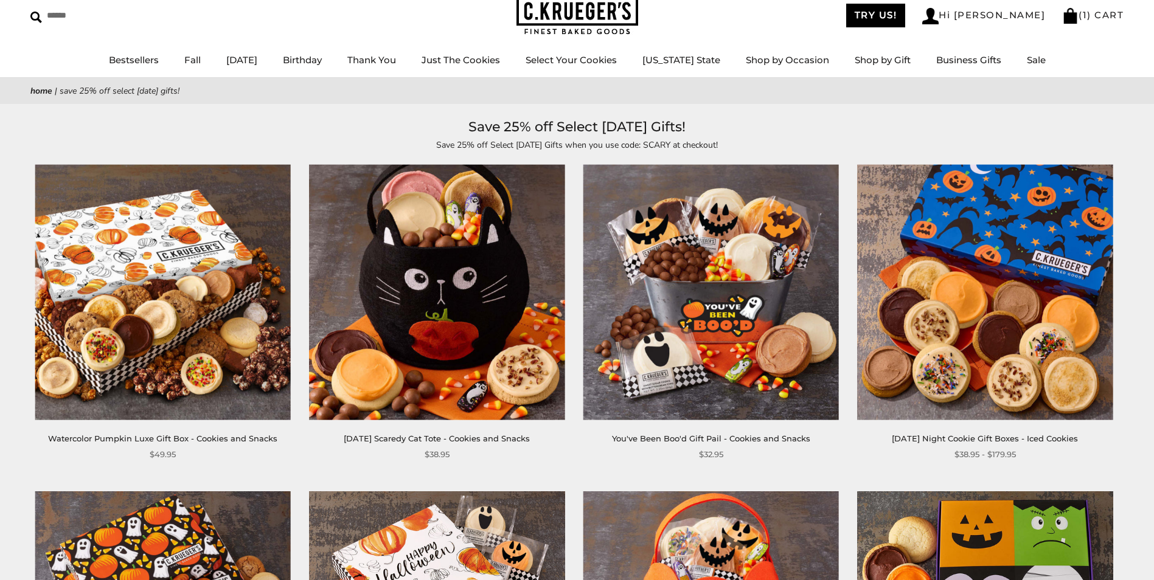
click at [716, 253] on img at bounding box center [711, 293] width 256 height 256
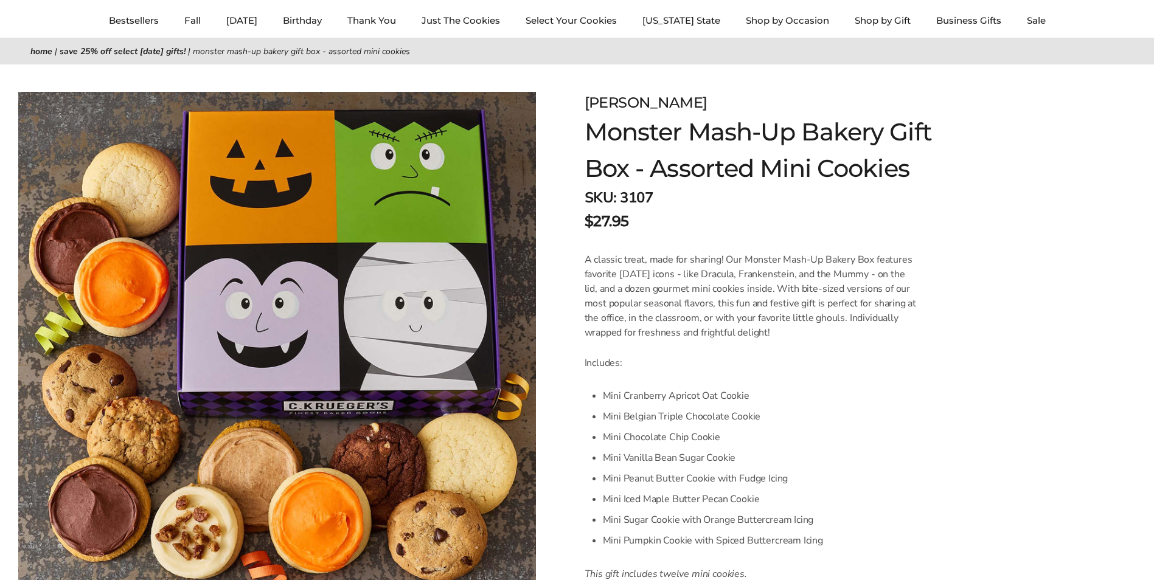
scroll to position [122, 0]
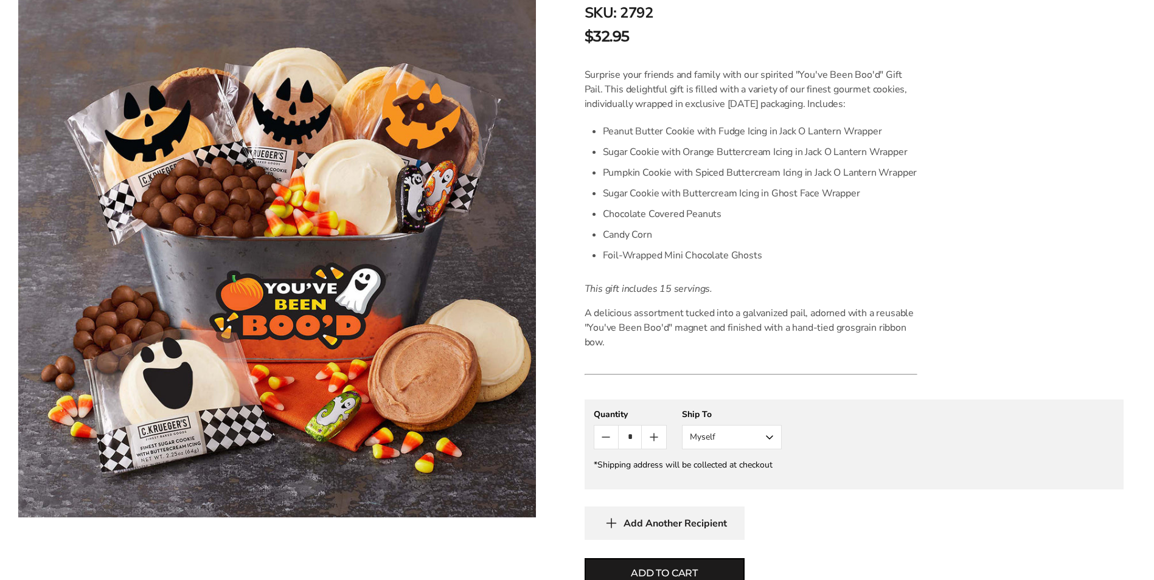
scroll to position [304, 0]
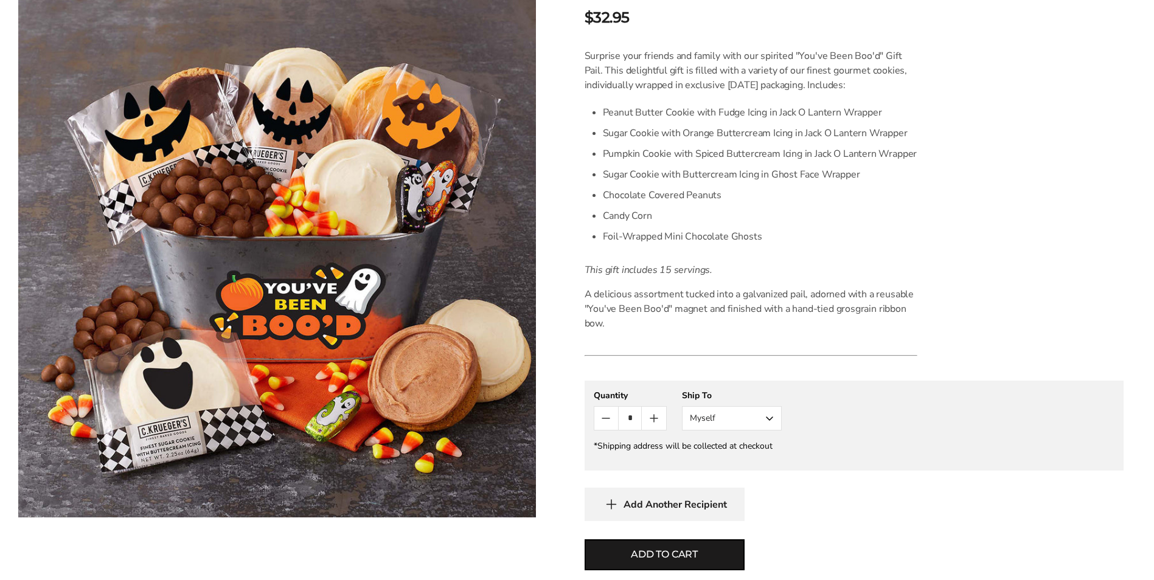
click at [769, 420] on button "Myself" at bounding box center [732, 418] width 100 height 24
click at [746, 462] on button "Other Recipient" at bounding box center [732, 464] width 99 height 22
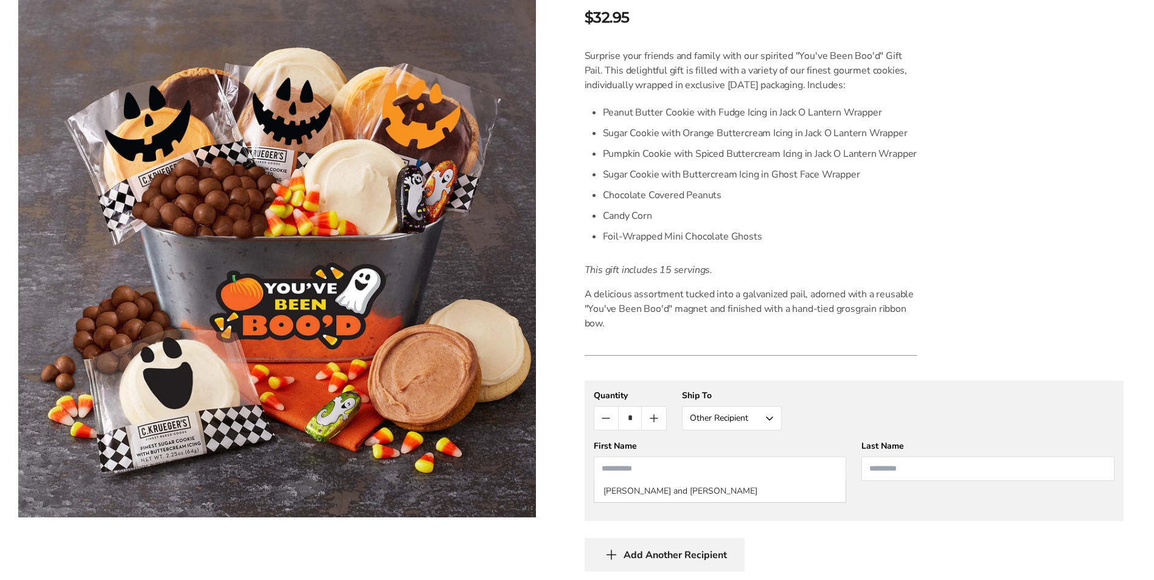
click at [727, 472] on input "First Name" at bounding box center [720, 469] width 253 height 24
click at [694, 496] on li "Patrick and Peyton Forbes" at bounding box center [720, 492] width 252 height 22
type input "**********"
type input "******"
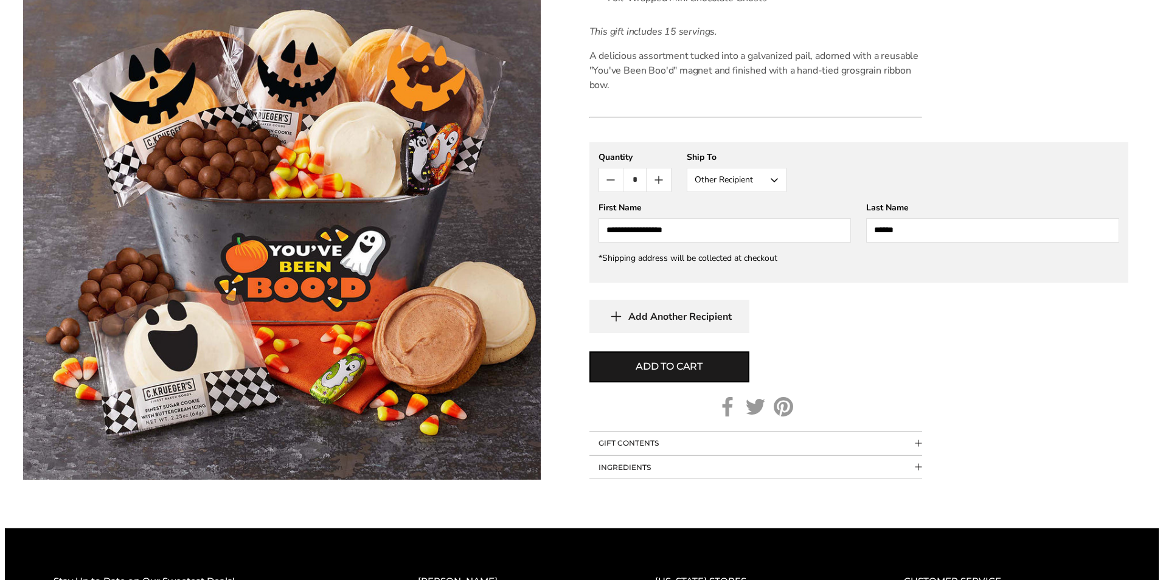
scroll to position [548, 0]
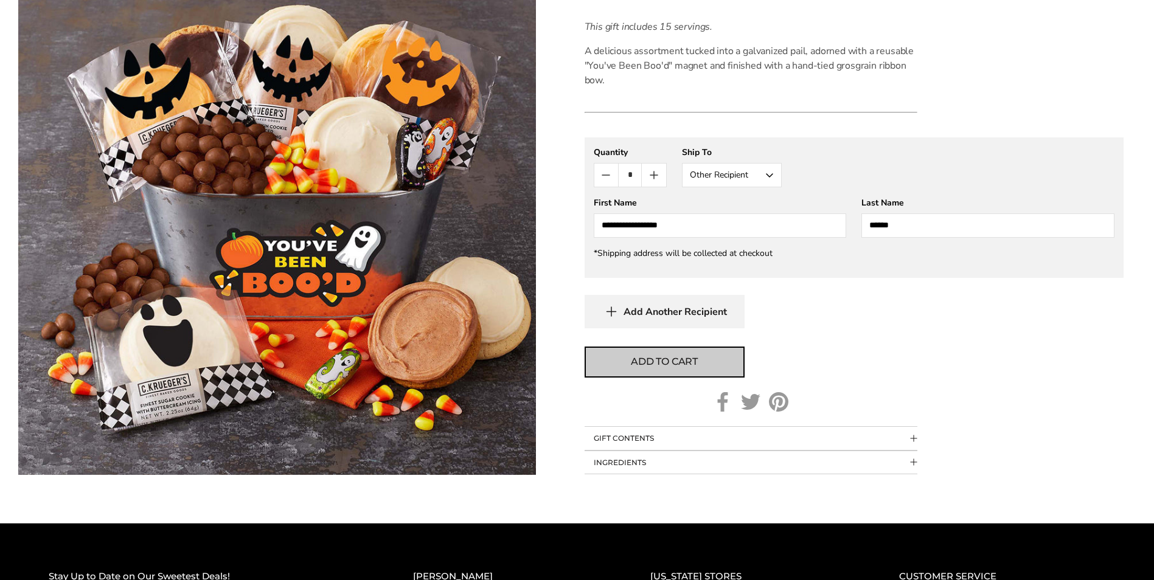
click at [633, 361] on span "Add to cart" at bounding box center [664, 362] width 67 height 15
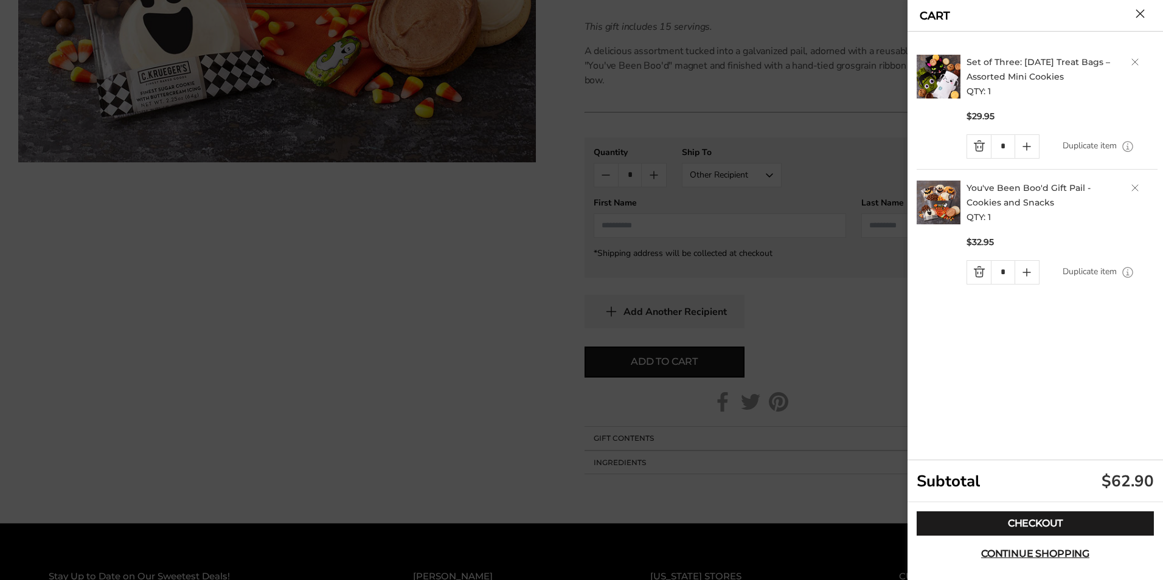
click at [980, 151] on link "Quantity minus button" at bounding box center [979, 146] width 24 height 23
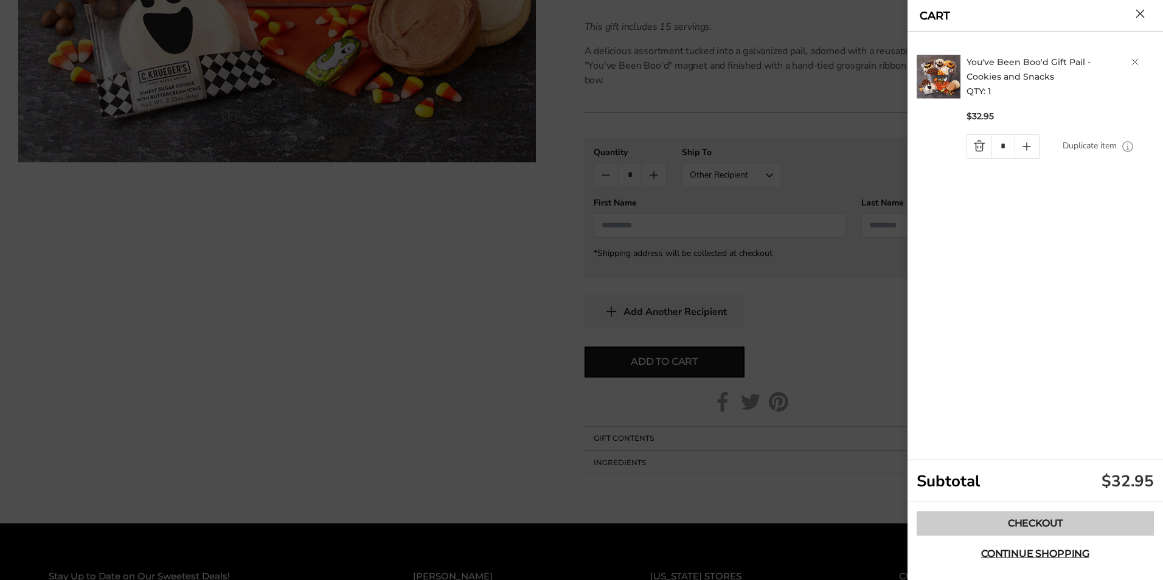
click at [1017, 526] on link "Checkout" at bounding box center [1035, 524] width 237 height 24
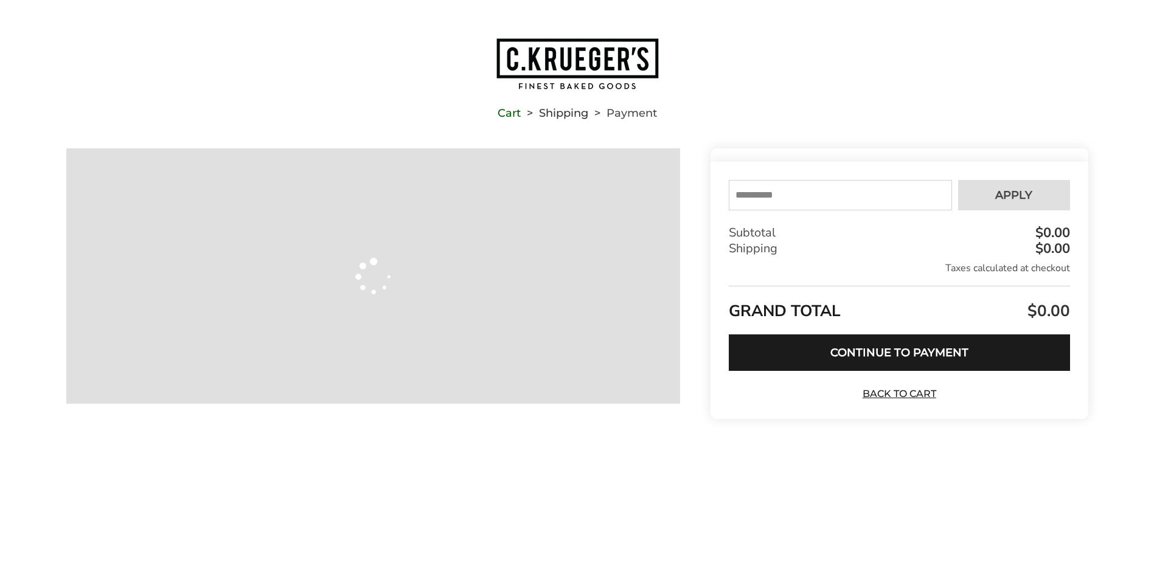
type input "**********"
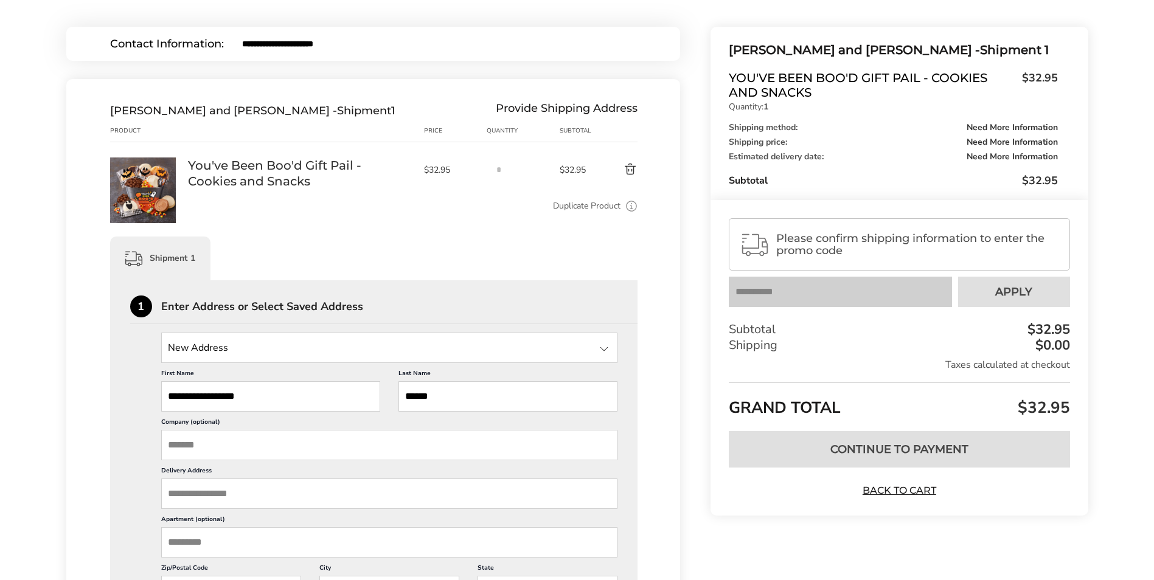
scroll to position [1, 0]
click at [267, 492] on input "Delivery Address" at bounding box center [389, 494] width 457 height 30
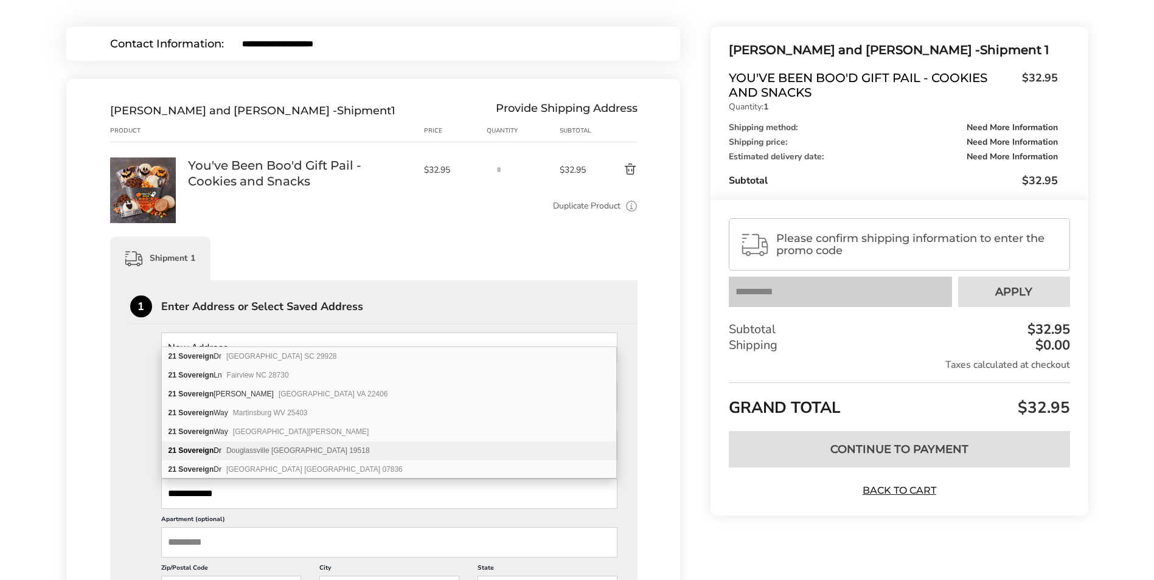
click at [243, 448] on span "Douglassville [GEOGRAPHIC_DATA] 19518" at bounding box center [298, 451] width 144 height 9
type input "**********"
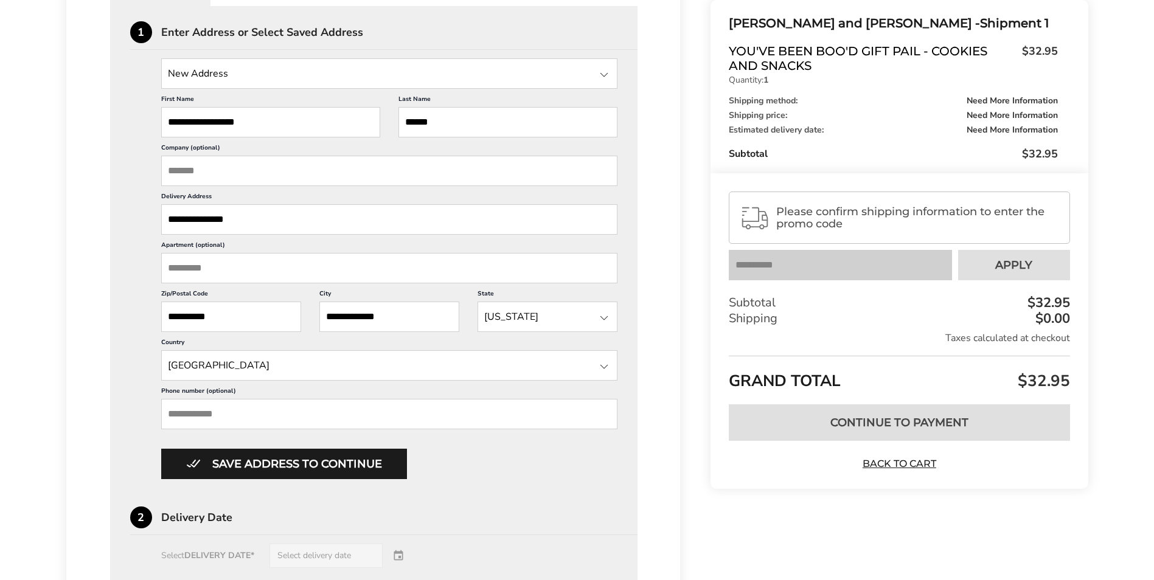
scroll to position [426, 0]
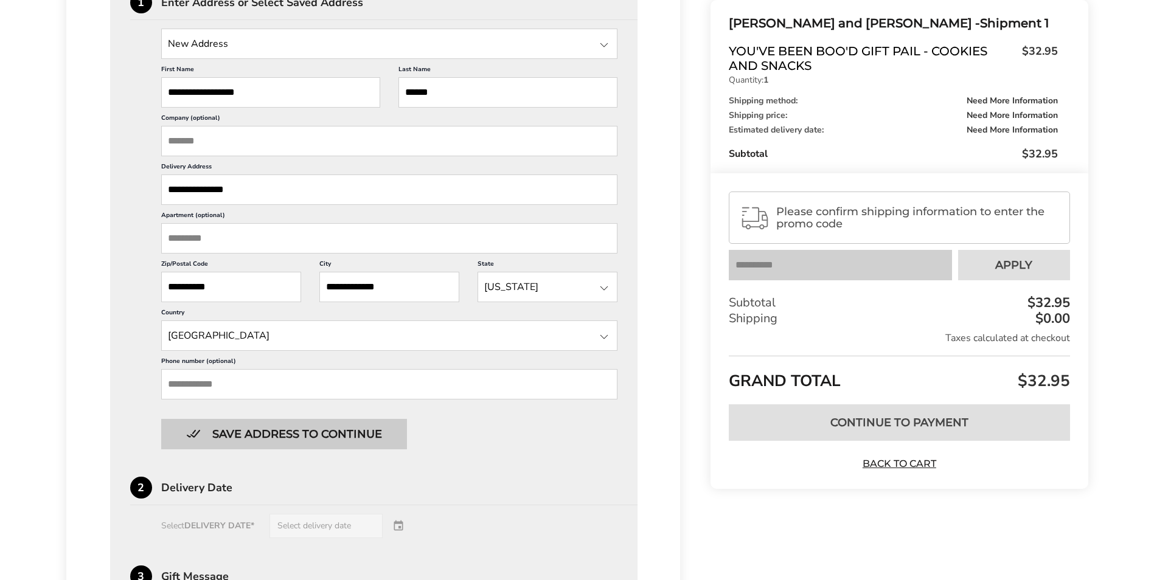
click at [254, 434] on button "Save address to continue" at bounding box center [284, 434] width 246 height 30
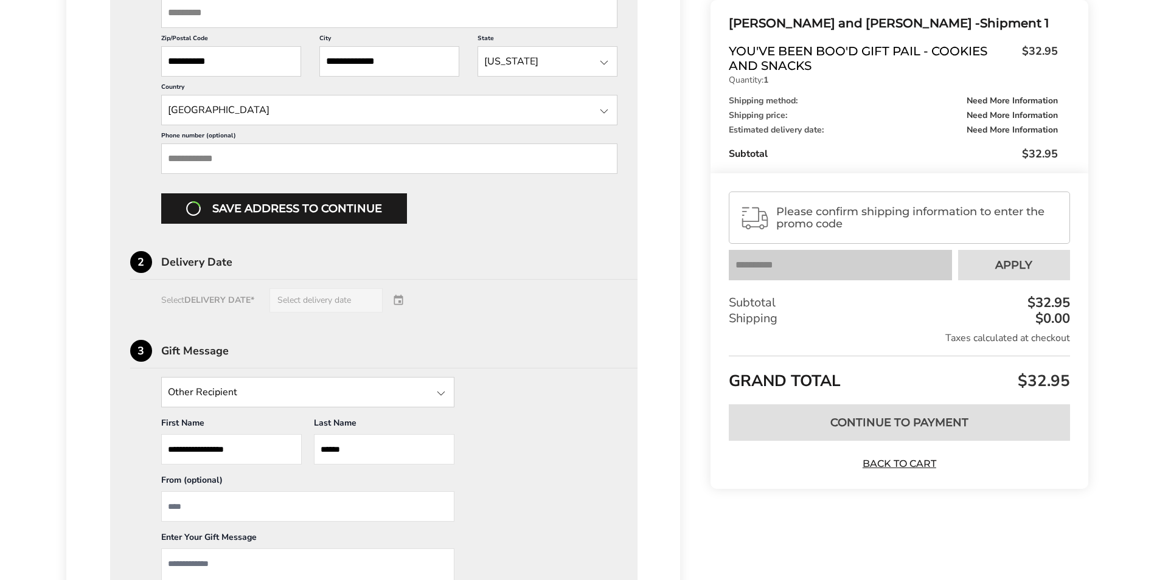
scroll to position [669, 0]
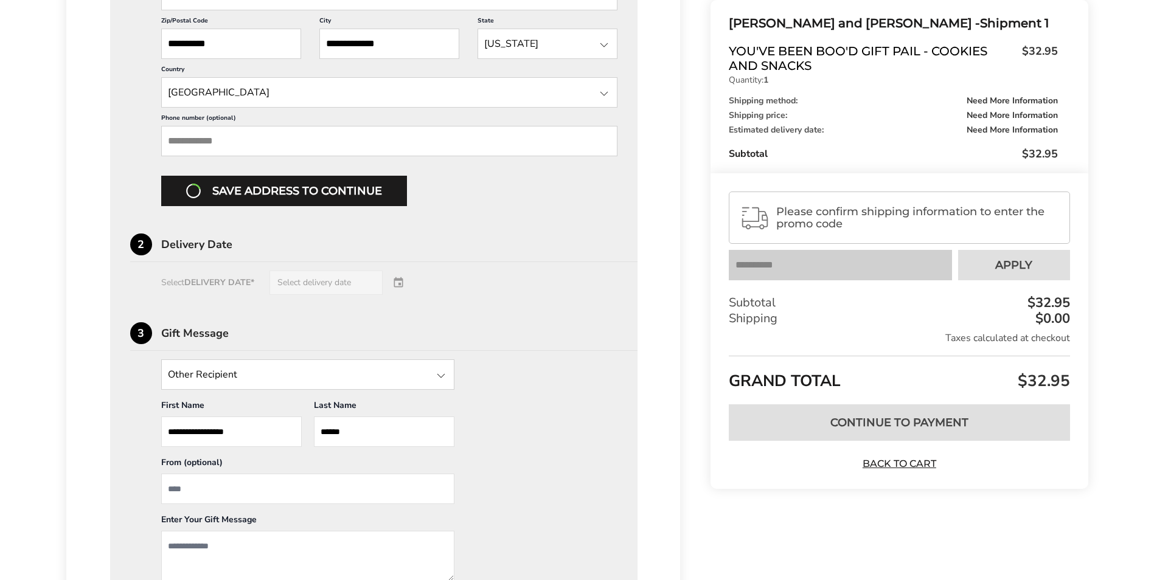
click at [249, 383] on input "State" at bounding box center [307, 375] width 293 height 30
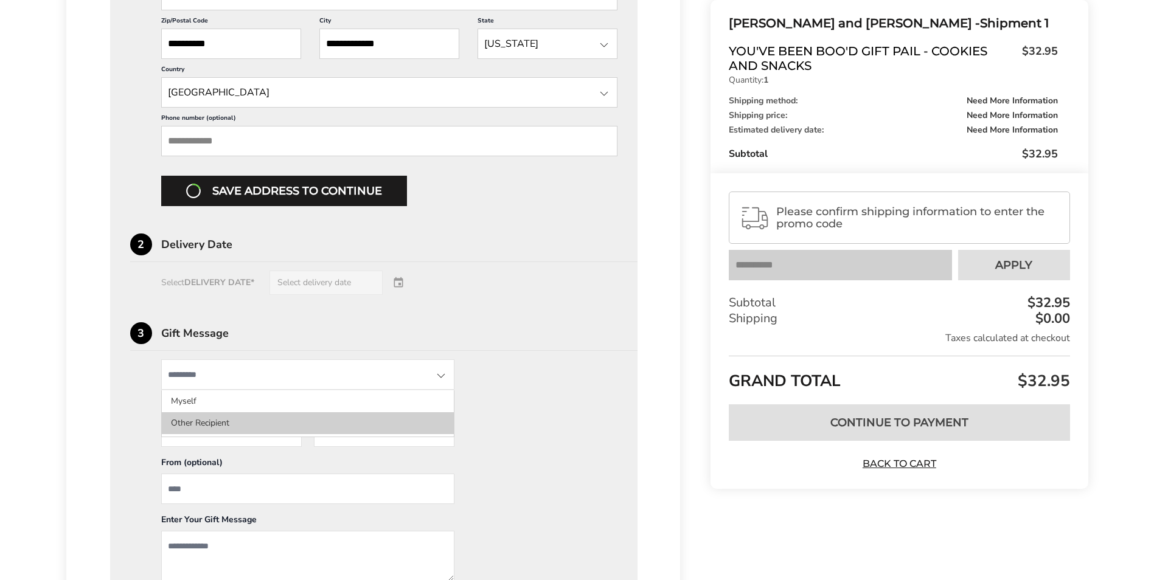
click at [225, 423] on li "Other Recipient" at bounding box center [308, 424] width 292 height 22
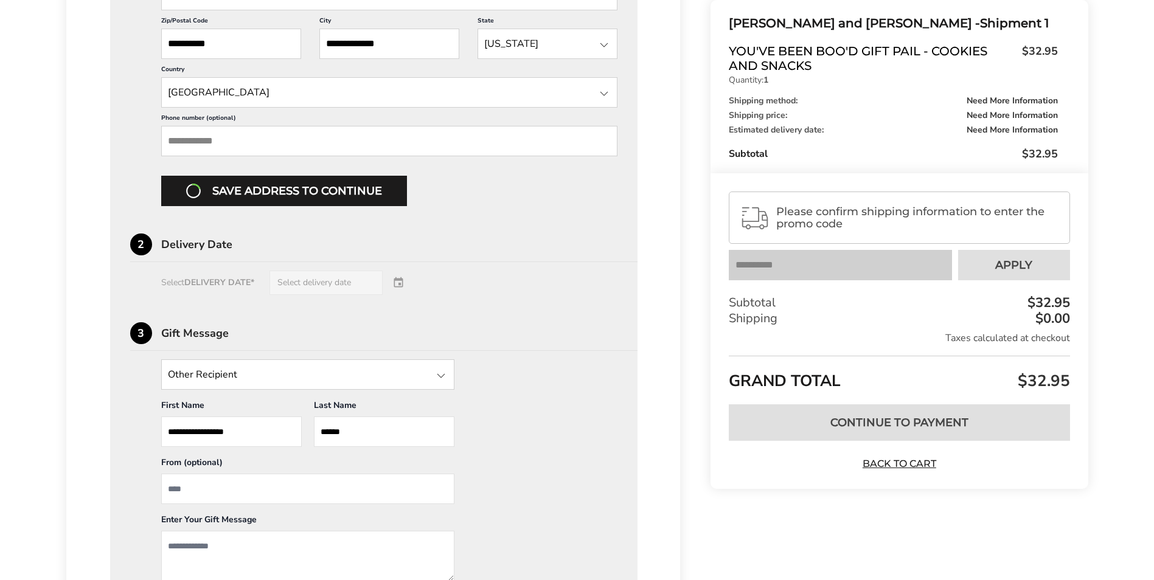
click at [268, 492] on input "From" at bounding box center [307, 489] width 293 height 30
type input "**********"
click at [275, 546] on textarea "Add a message" at bounding box center [307, 556] width 293 height 51
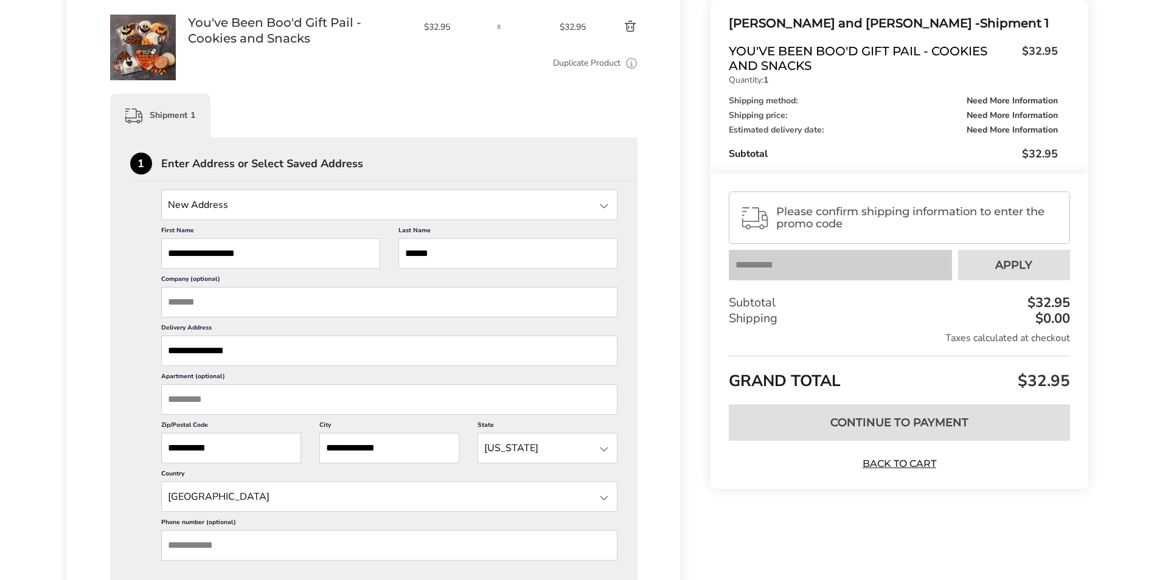
scroll to position [243, 0]
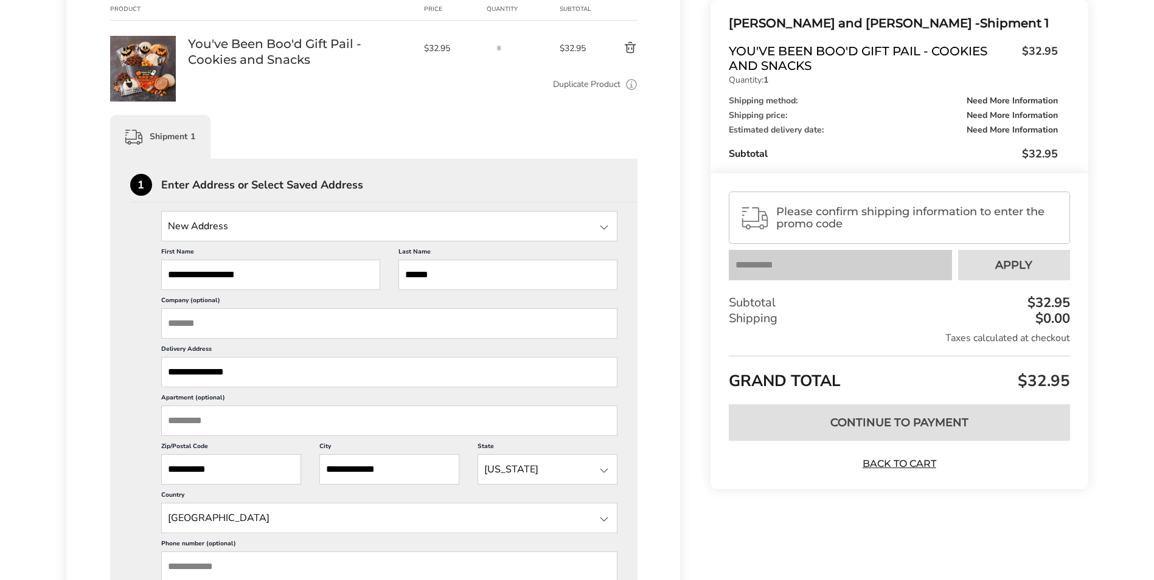
type textarea "**********"
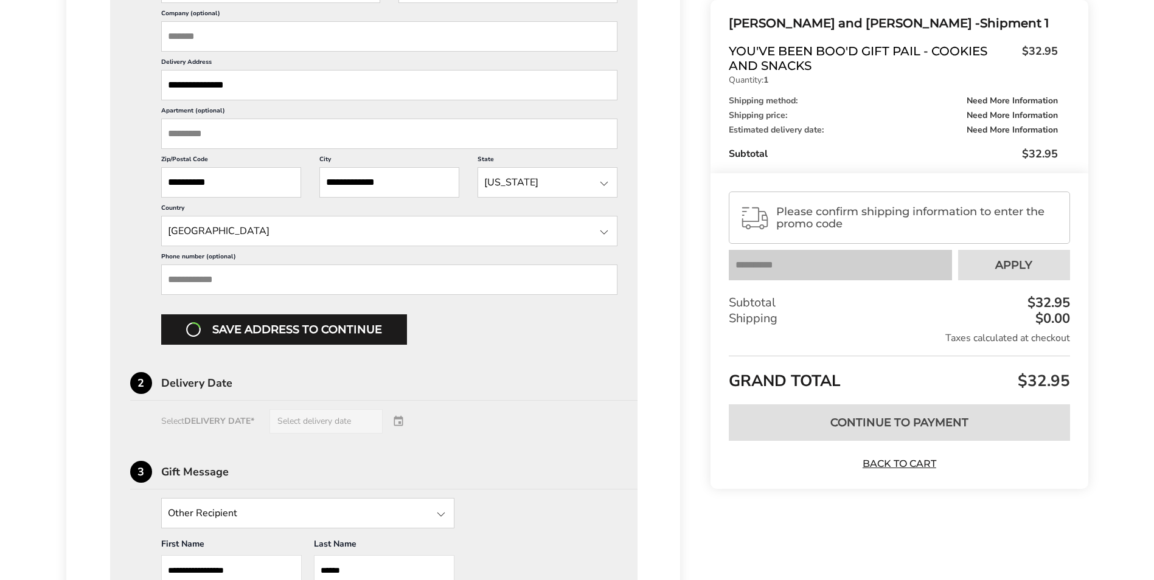
scroll to position [548, 0]
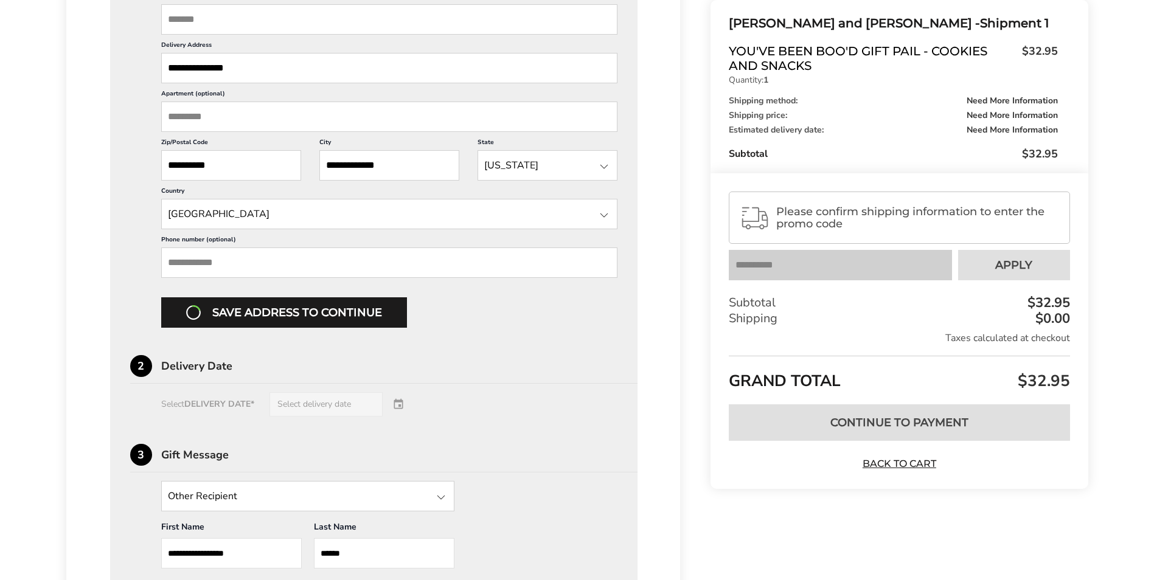
click at [259, 312] on div "Save address to continue" at bounding box center [389, 313] width 457 height 30
click at [258, 313] on div "Save address to continue" at bounding box center [389, 313] width 457 height 30
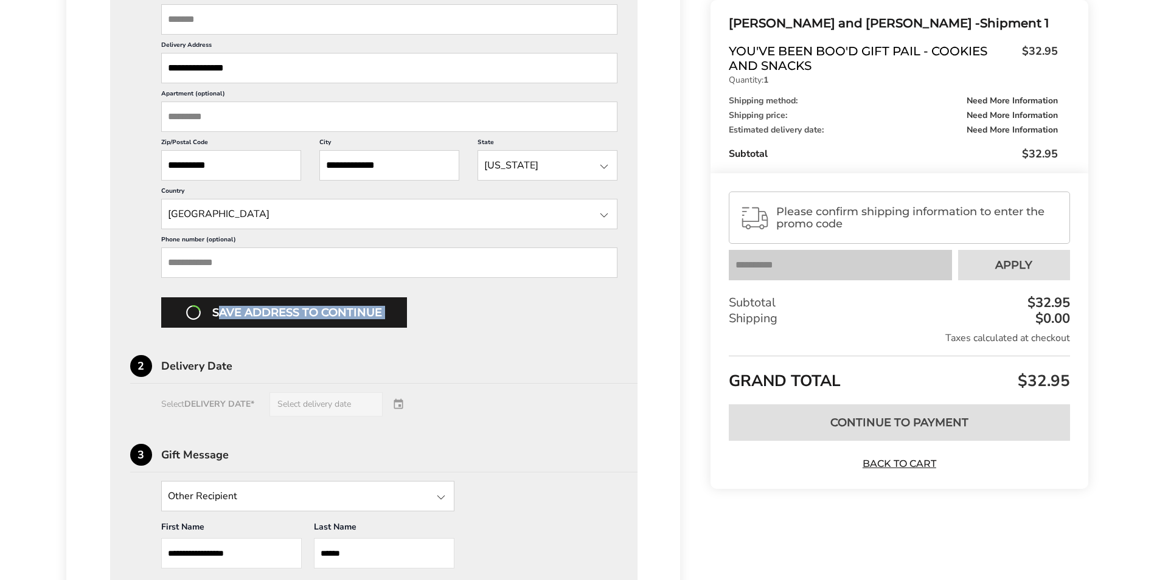
click at [258, 313] on div "Save address to continue" at bounding box center [389, 313] width 457 height 30
click at [201, 410] on div "Select DELIVERY DATE* Select delivery date" at bounding box center [374, 404] width 488 height 24
click at [233, 404] on div "Select DELIVERY DATE* Select delivery date" at bounding box center [374, 404] width 488 height 24
click at [266, 412] on div "Select DELIVERY DATE* Select delivery date" at bounding box center [374, 404] width 488 height 24
click at [302, 408] on div "Select DELIVERY DATE* Select delivery date" at bounding box center [374, 404] width 488 height 24
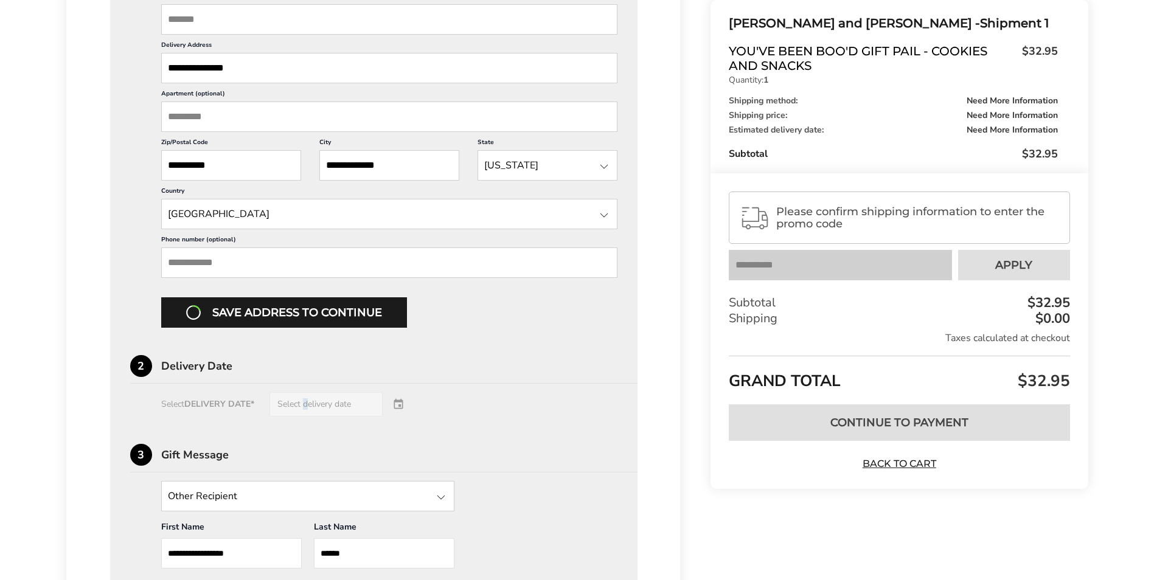
click at [302, 408] on div "Select DELIVERY DATE* Select delivery date" at bounding box center [374, 404] width 488 height 24
click at [304, 406] on div "Select DELIVERY DATE* Select delivery date" at bounding box center [374, 404] width 488 height 24
click at [275, 262] on input "Phone number (optional)" at bounding box center [389, 263] width 457 height 30
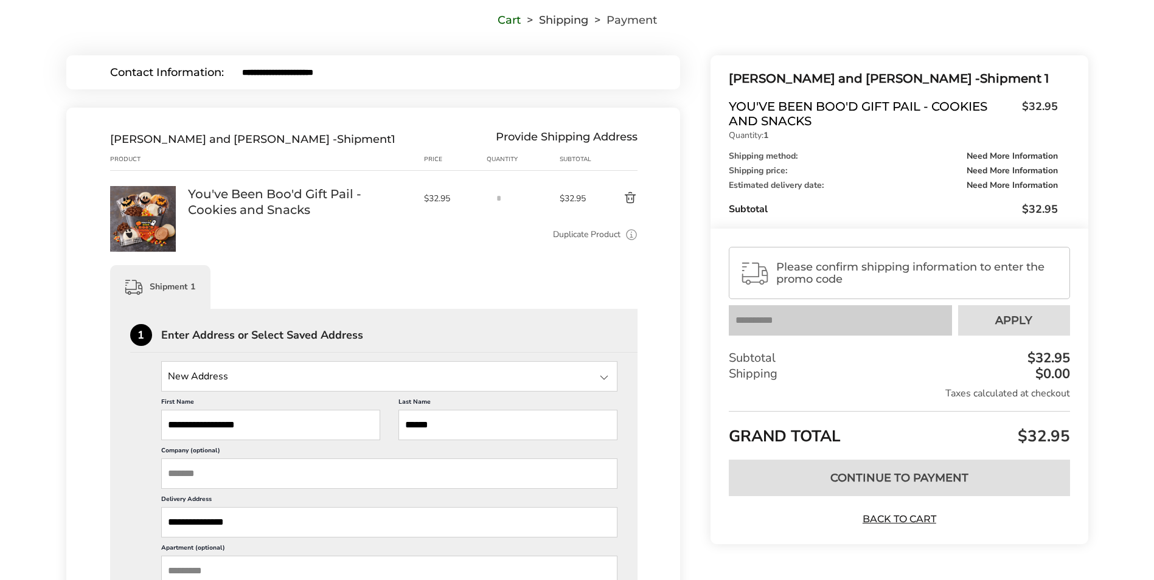
scroll to position [0, 0]
